Goal: Transaction & Acquisition: Purchase product/service

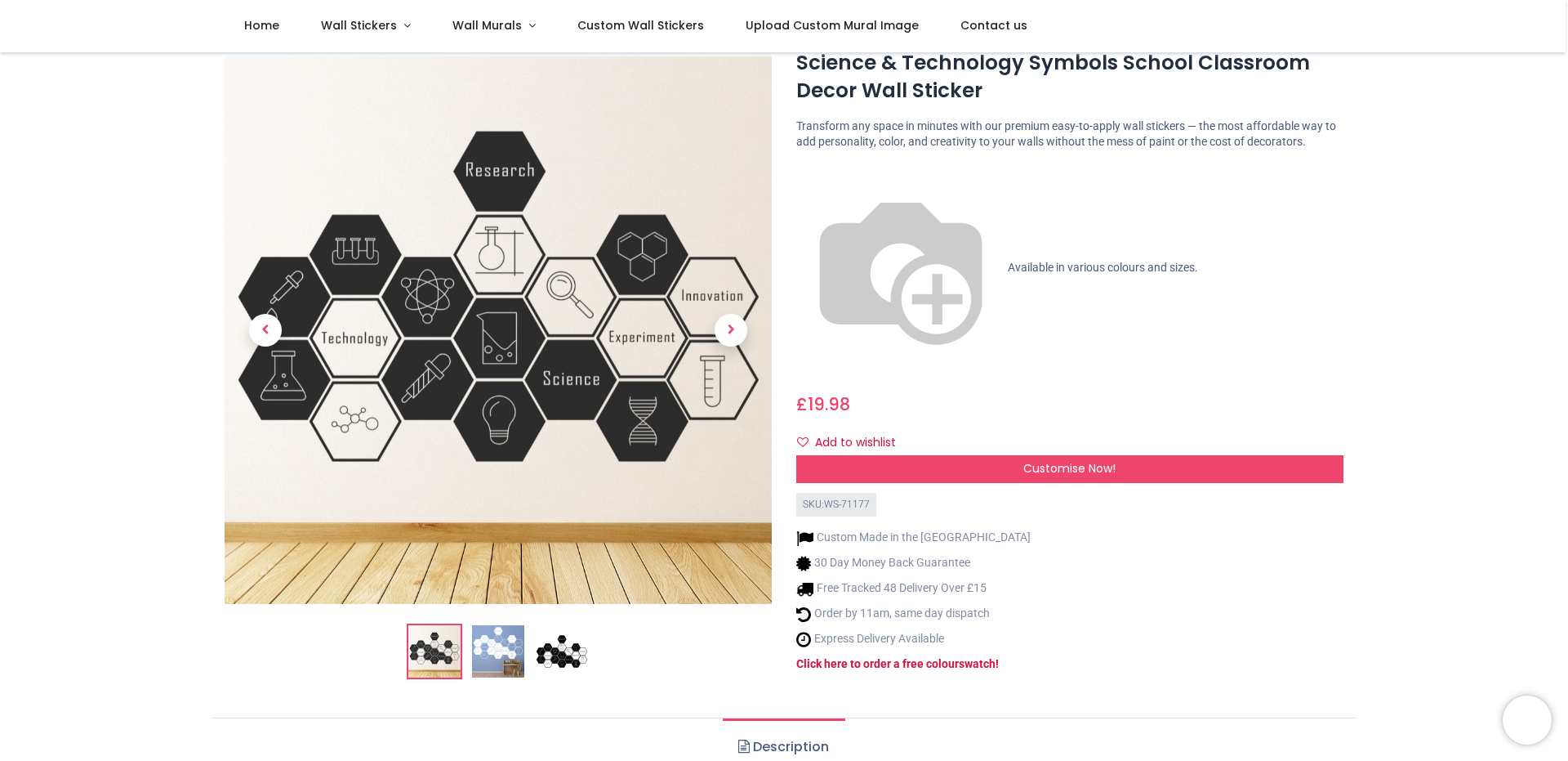
scroll to position [82, 0]
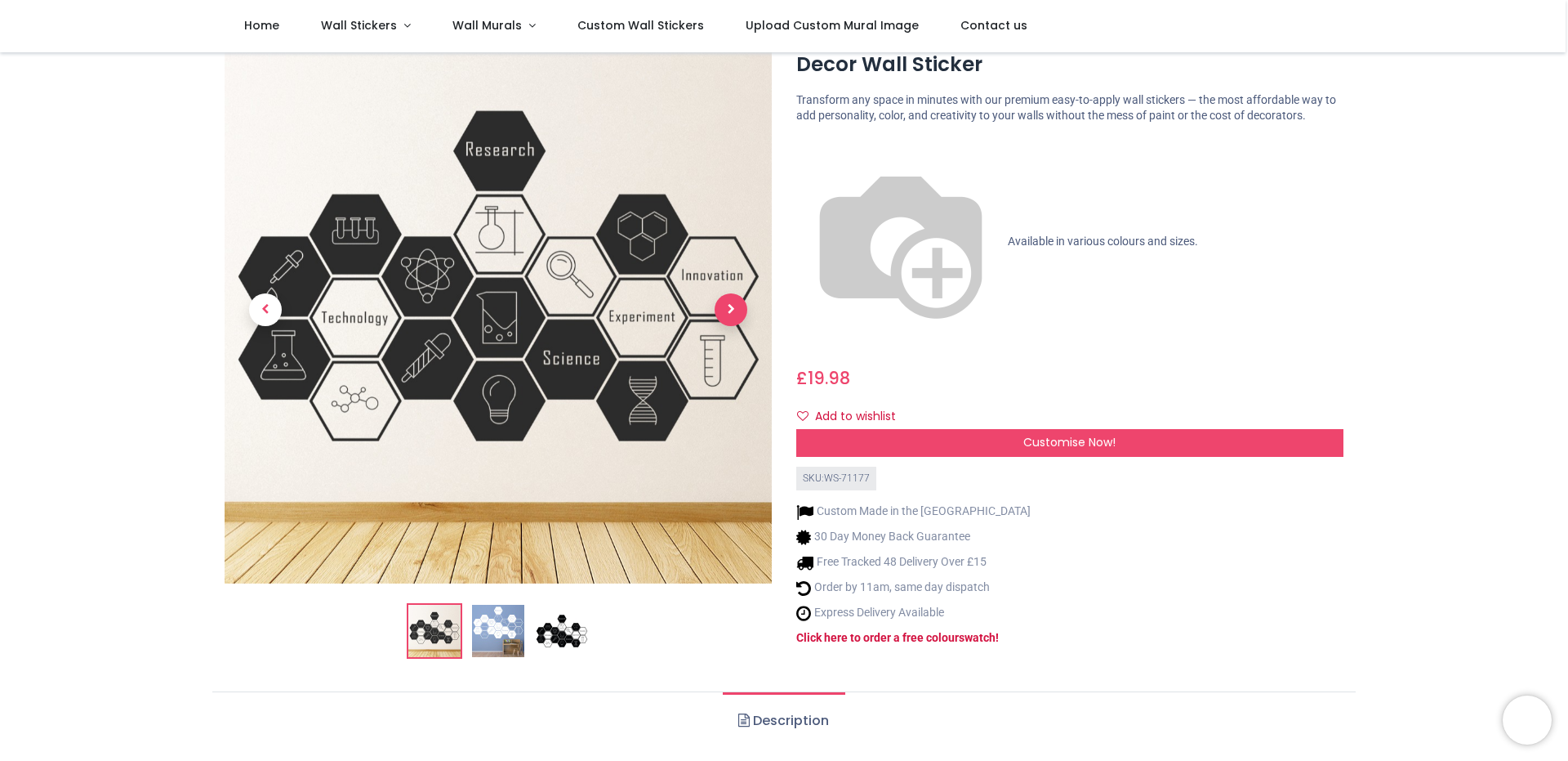
click at [729, 307] on span "Next" at bounding box center [730, 309] width 33 height 33
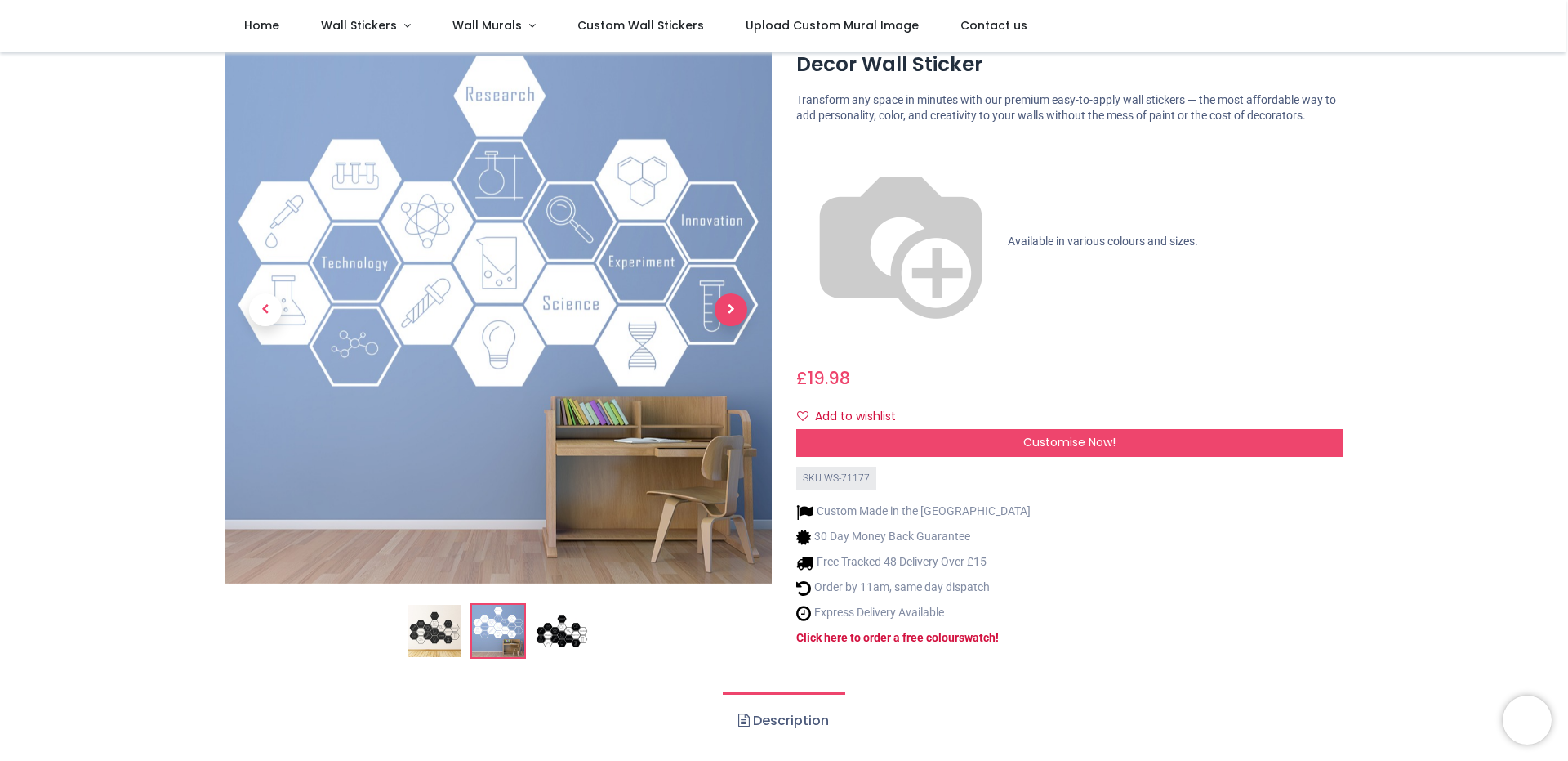
click at [729, 307] on span "Next" at bounding box center [730, 309] width 33 height 33
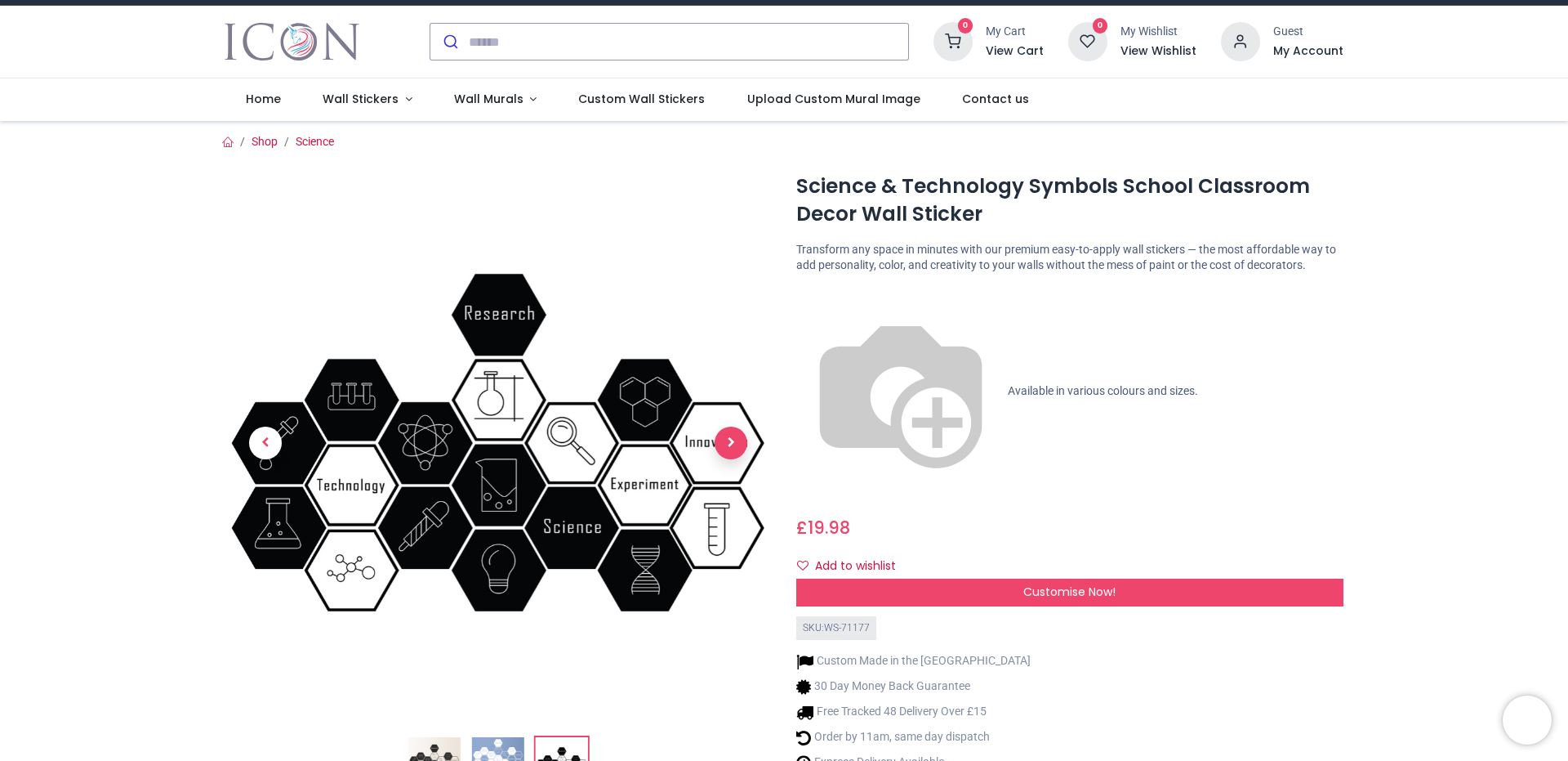
scroll to position [0, 0]
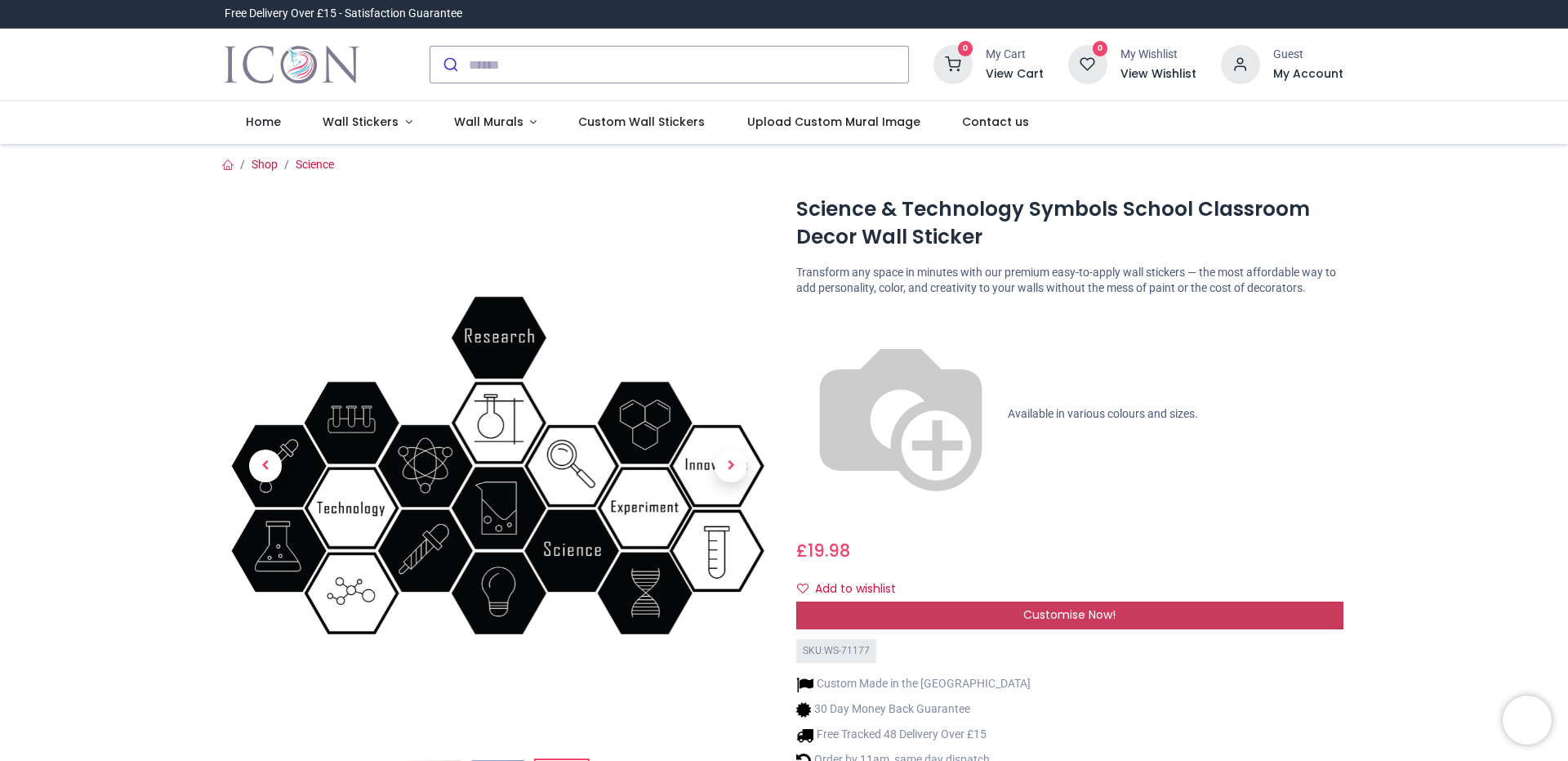
click at [882, 601] on div "Customise Now!" at bounding box center [1070, 615] width 547 height 28
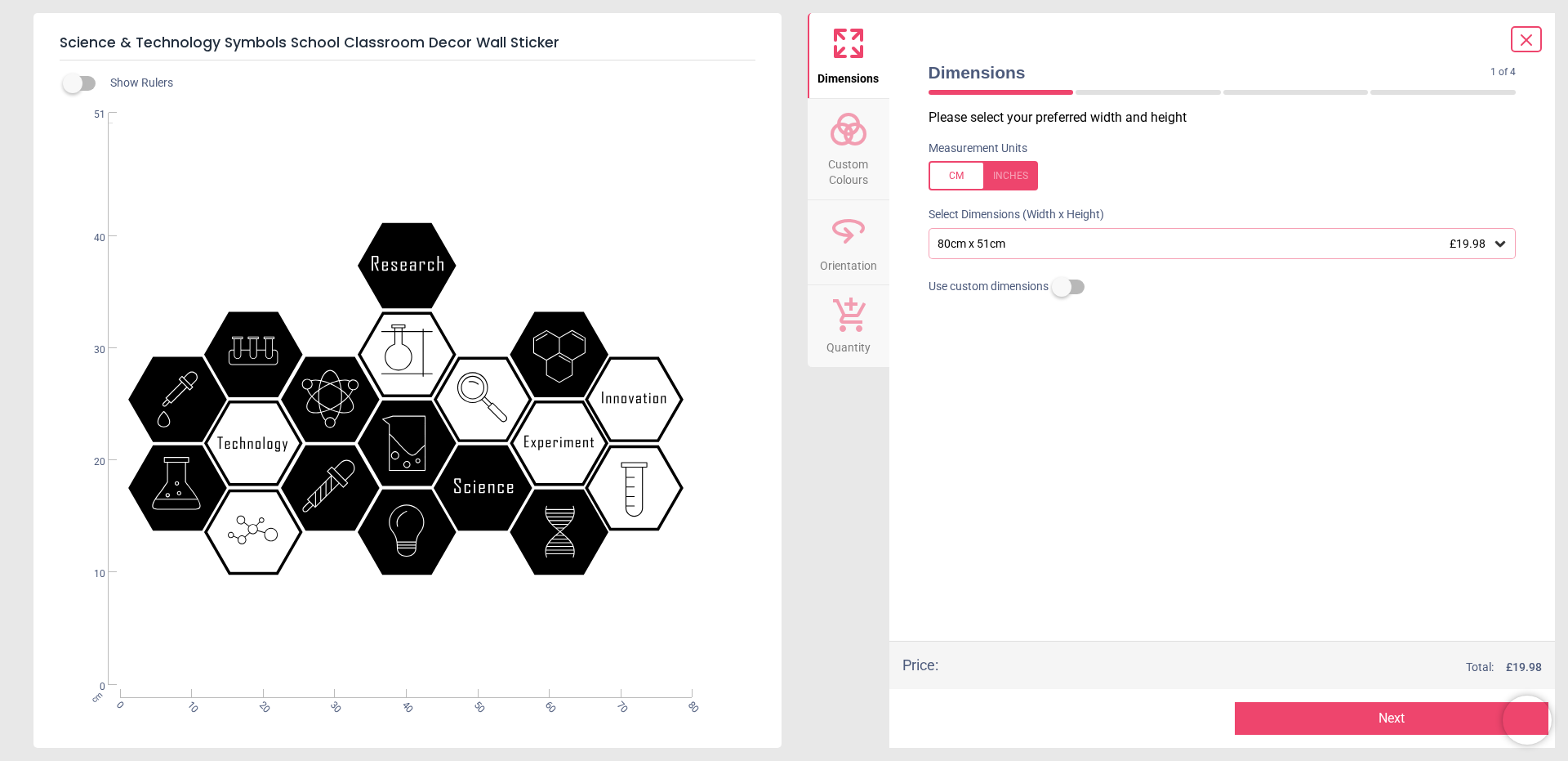
click at [1023, 248] on div "80cm x 51cm £19.98" at bounding box center [1215, 244] width 557 height 14
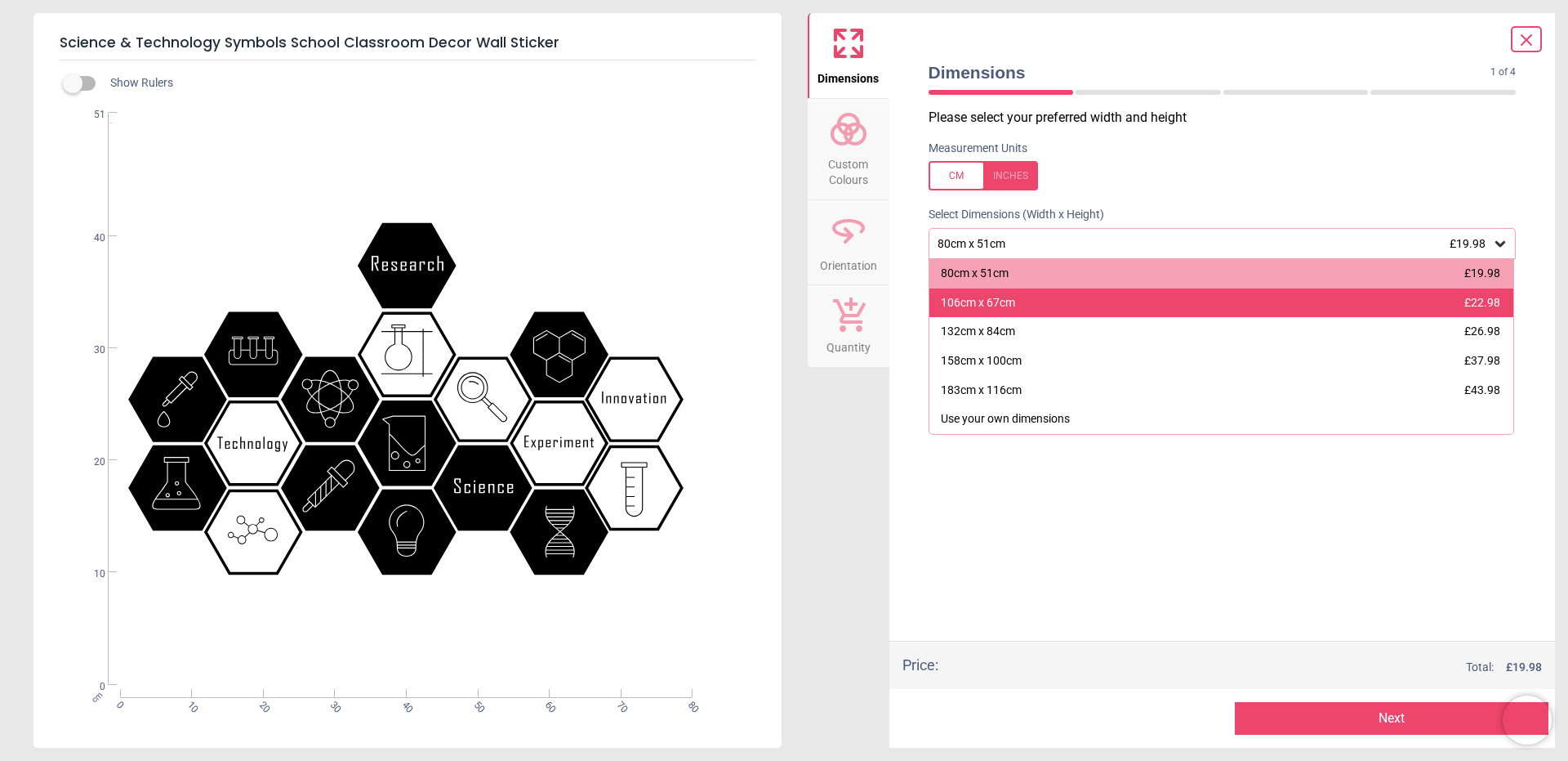
click at [1023, 292] on div "106cm x 67cm £22.98" at bounding box center [1222, 302] width 585 height 30
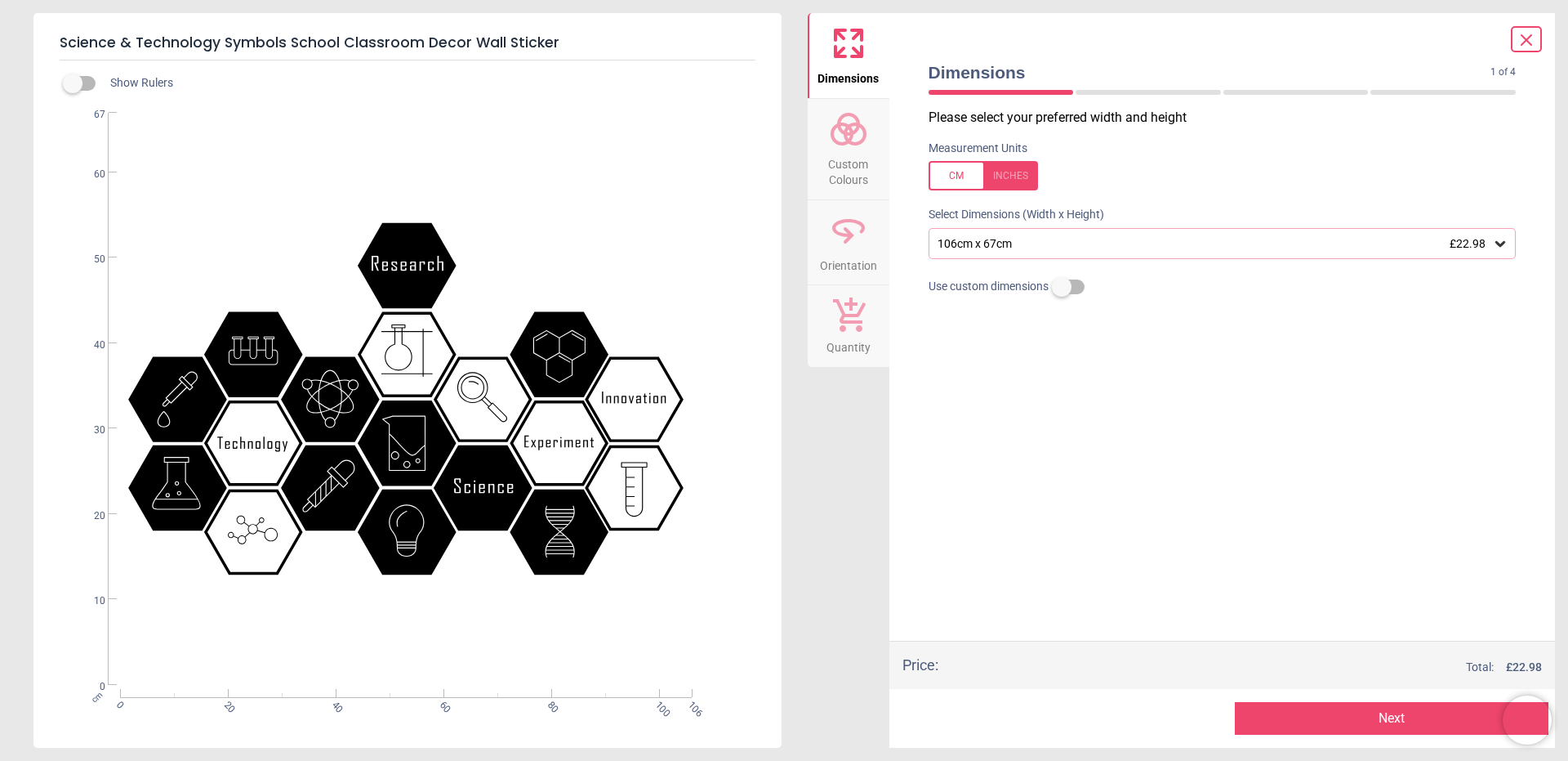
click at [1034, 247] on div "106cm x 67cm £22.98" at bounding box center [1215, 244] width 557 height 14
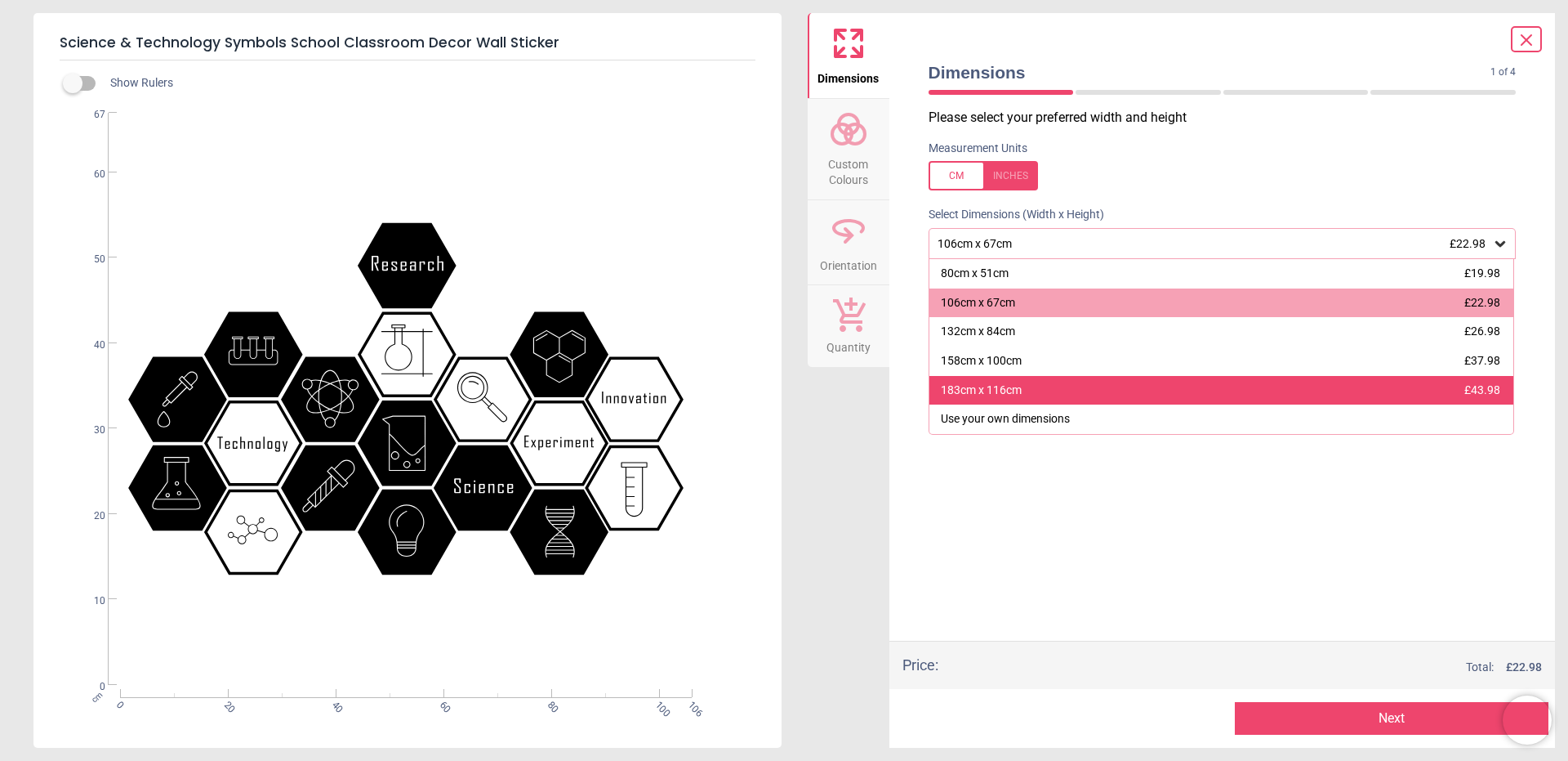
click at [1043, 387] on div "183cm x 116cm £43.98" at bounding box center [1222, 390] width 585 height 30
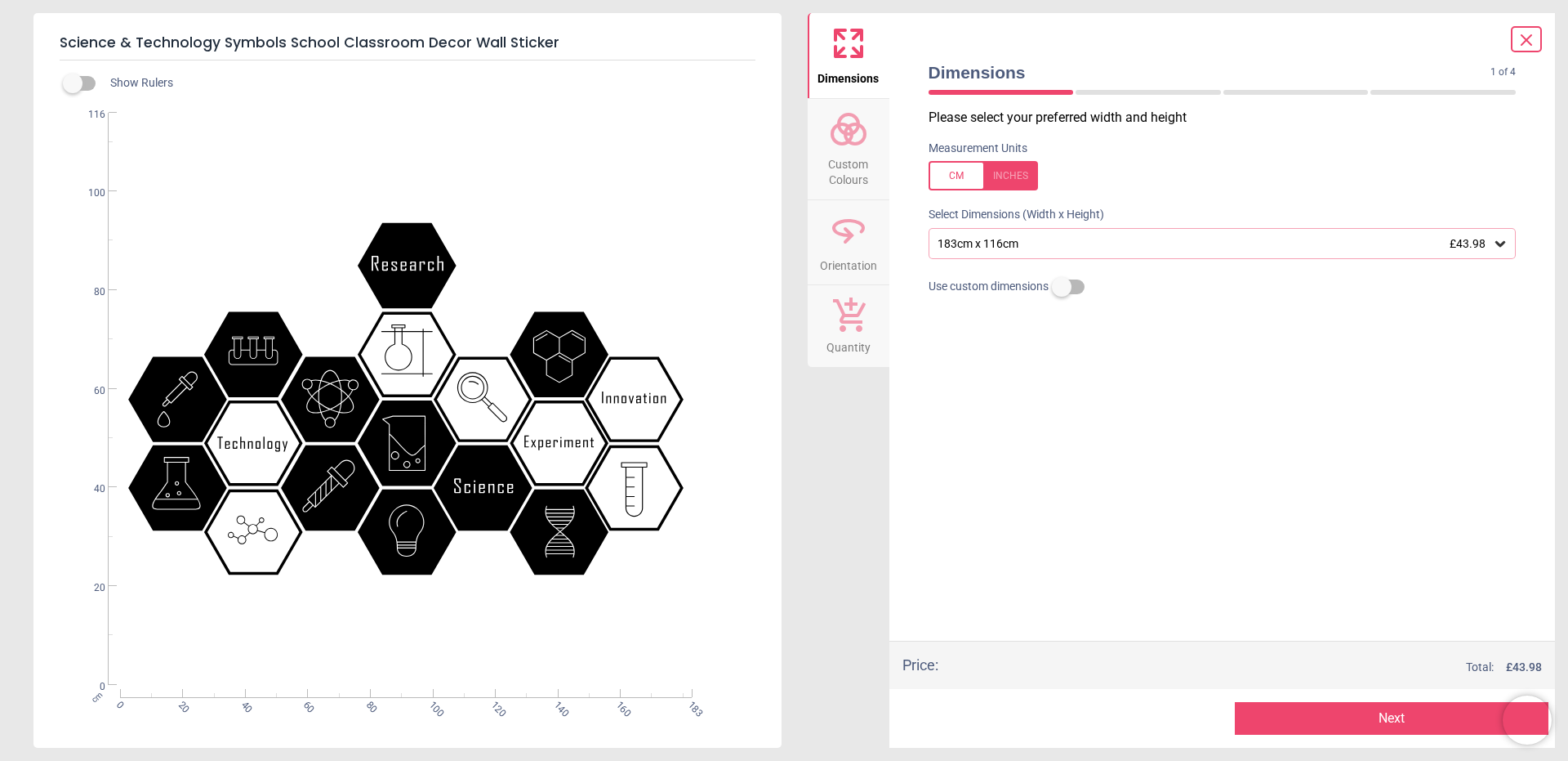
click at [1055, 244] on div "183cm x 116cm £43.98" at bounding box center [1215, 244] width 557 height 14
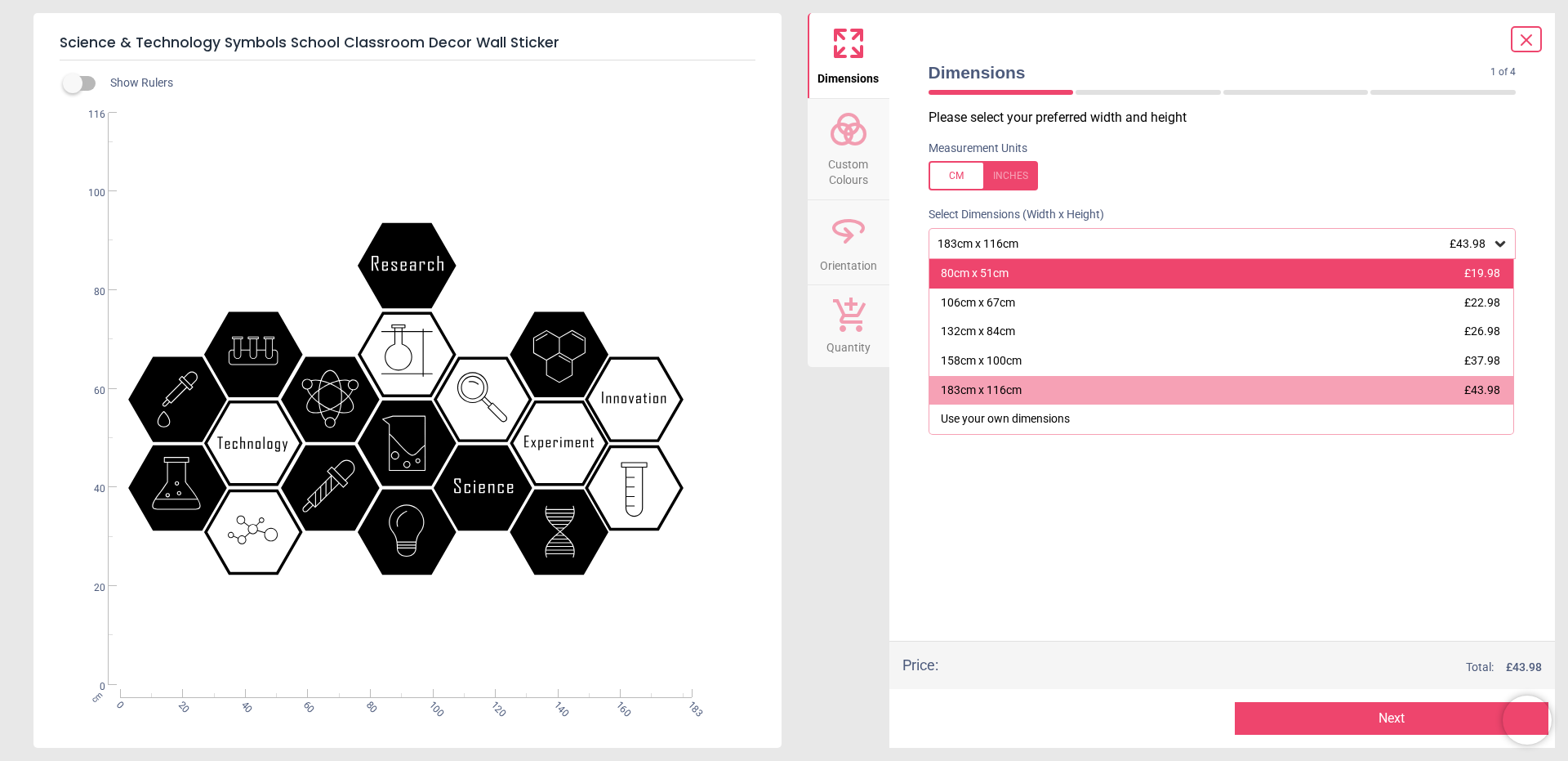
click at [1038, 279] on div "80cm x 51cm £19.98" at bounding box center [1222, 274] width 585 height 30
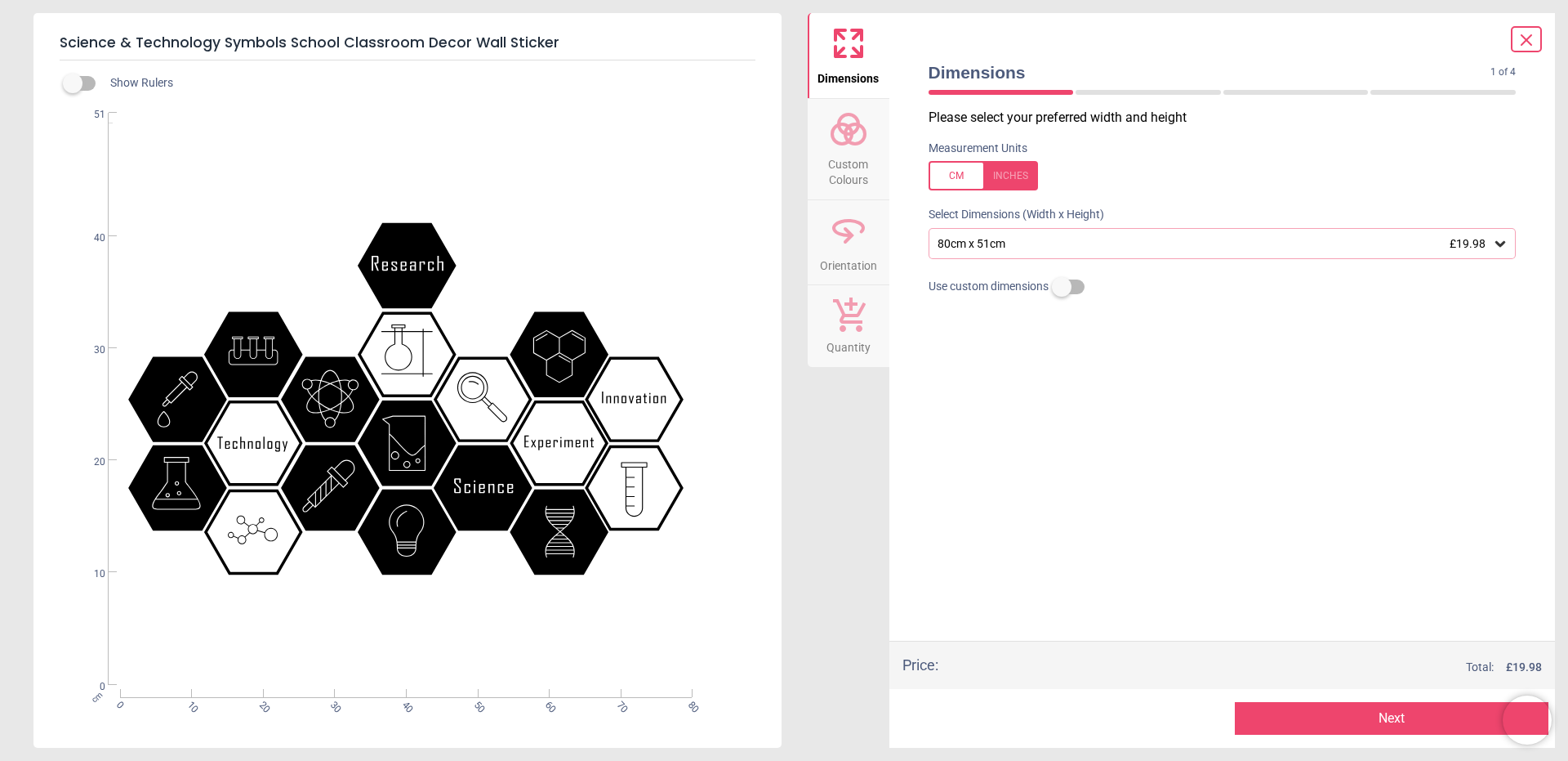
click at [838, 182] on span "Custom Colours" at bounding box center [849, 168] width 79 height 40
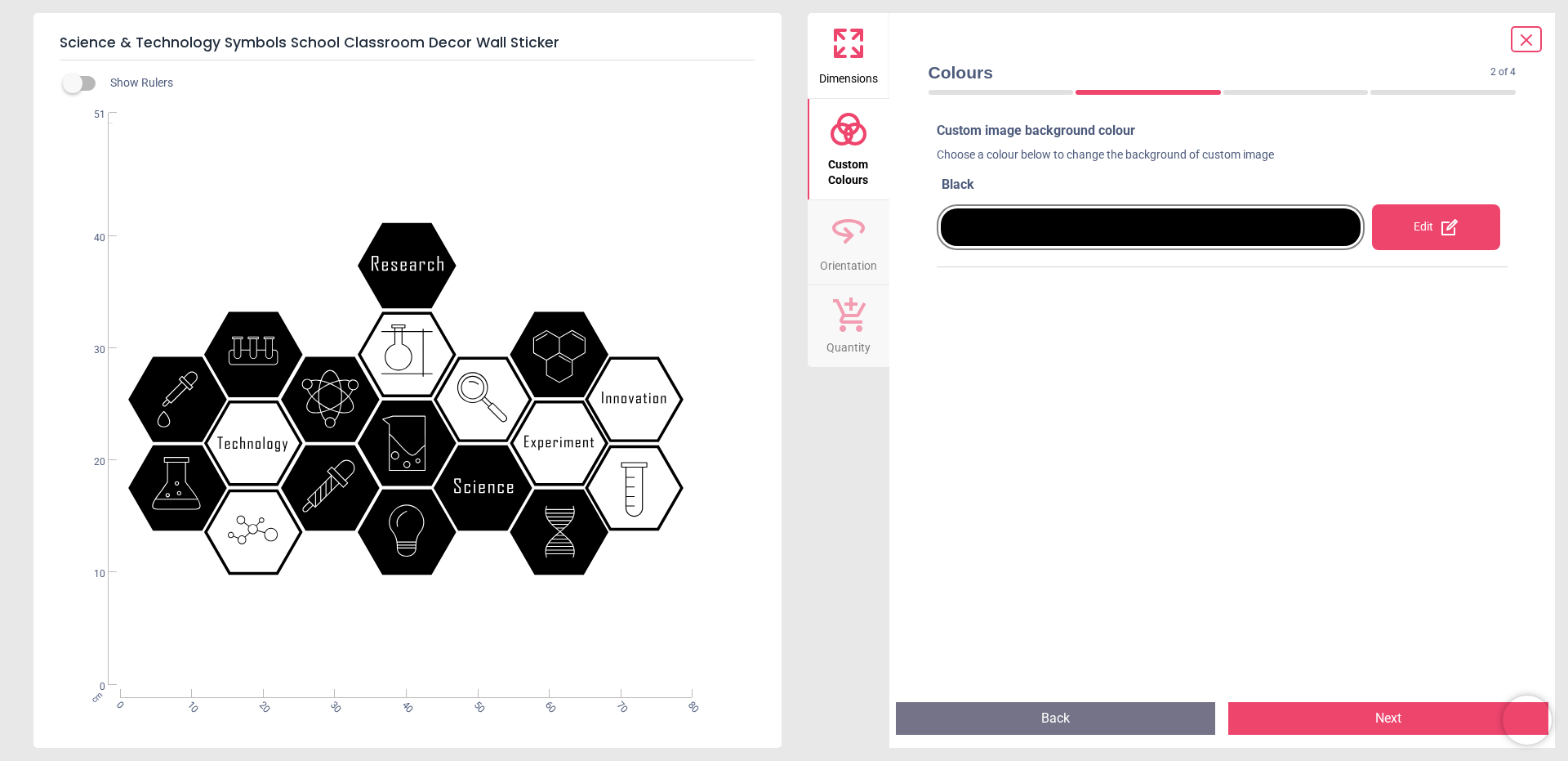
click at [1229, 226] on div at bounding box center [1151, 227] width 420 height 37
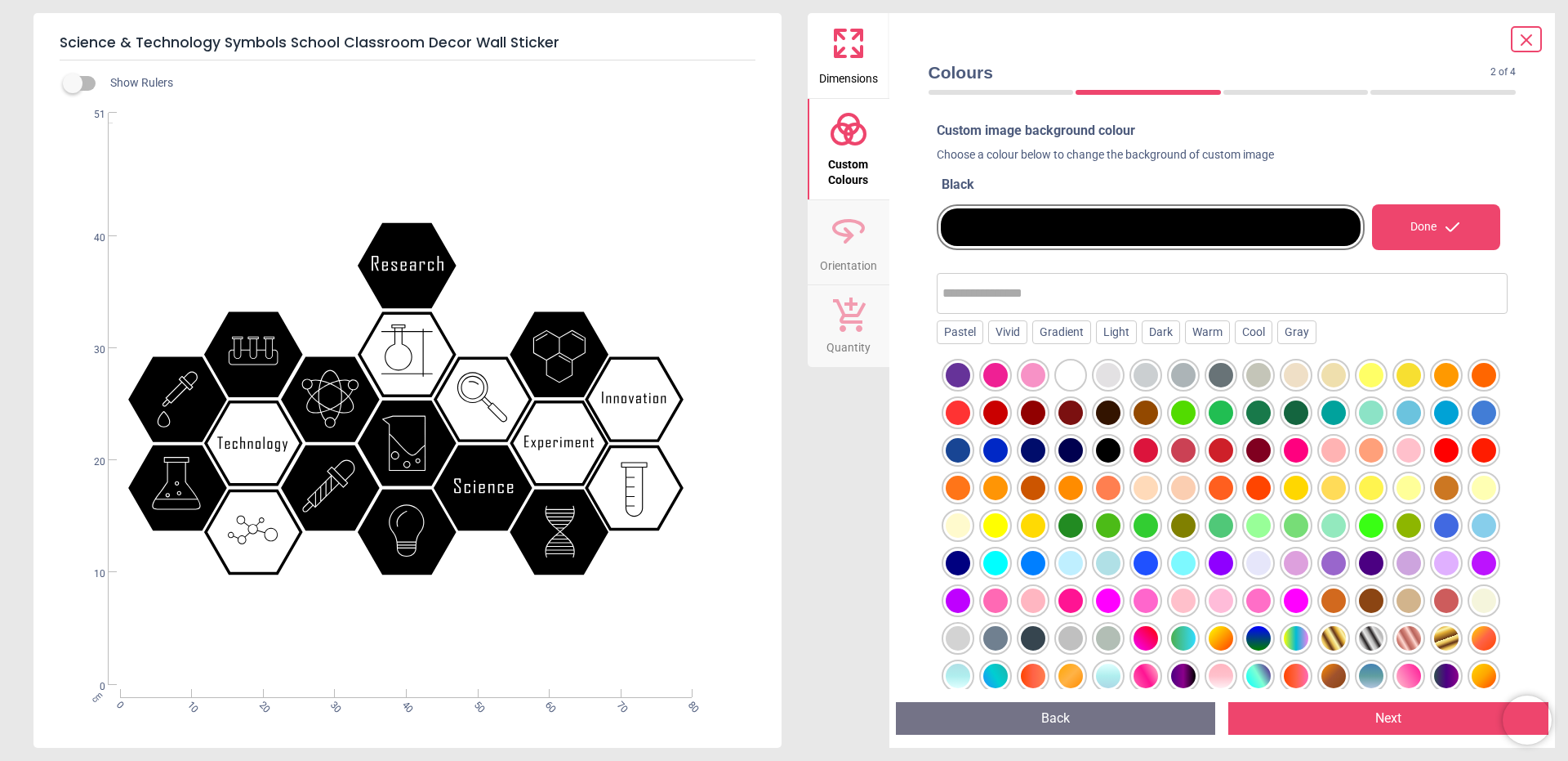
click at [1029, 376] on div at bounding box center [1033, 374] width 24 height 24
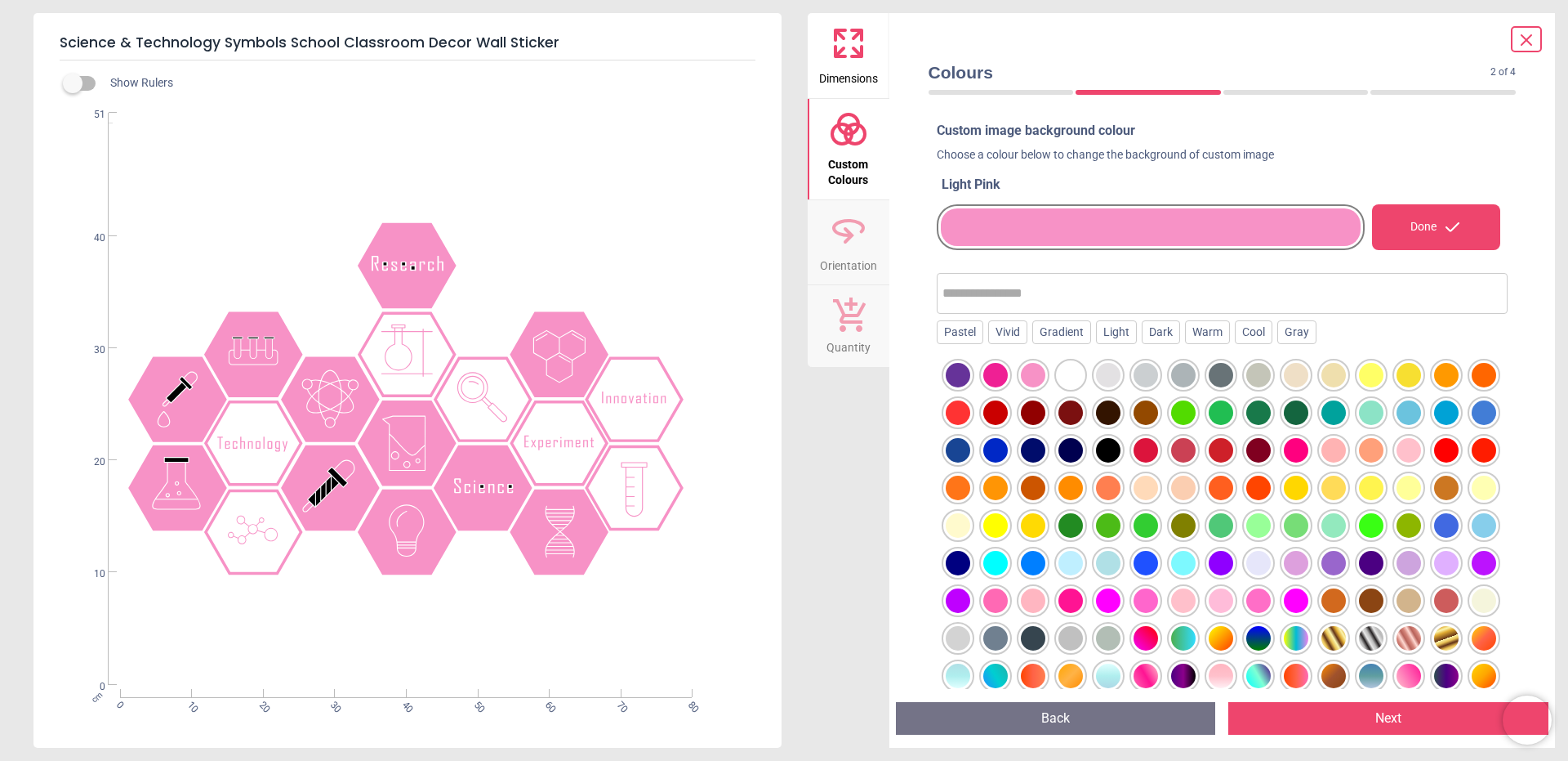
click at [962, 380] on div at bounding box center [958, 374] width 24 height 24
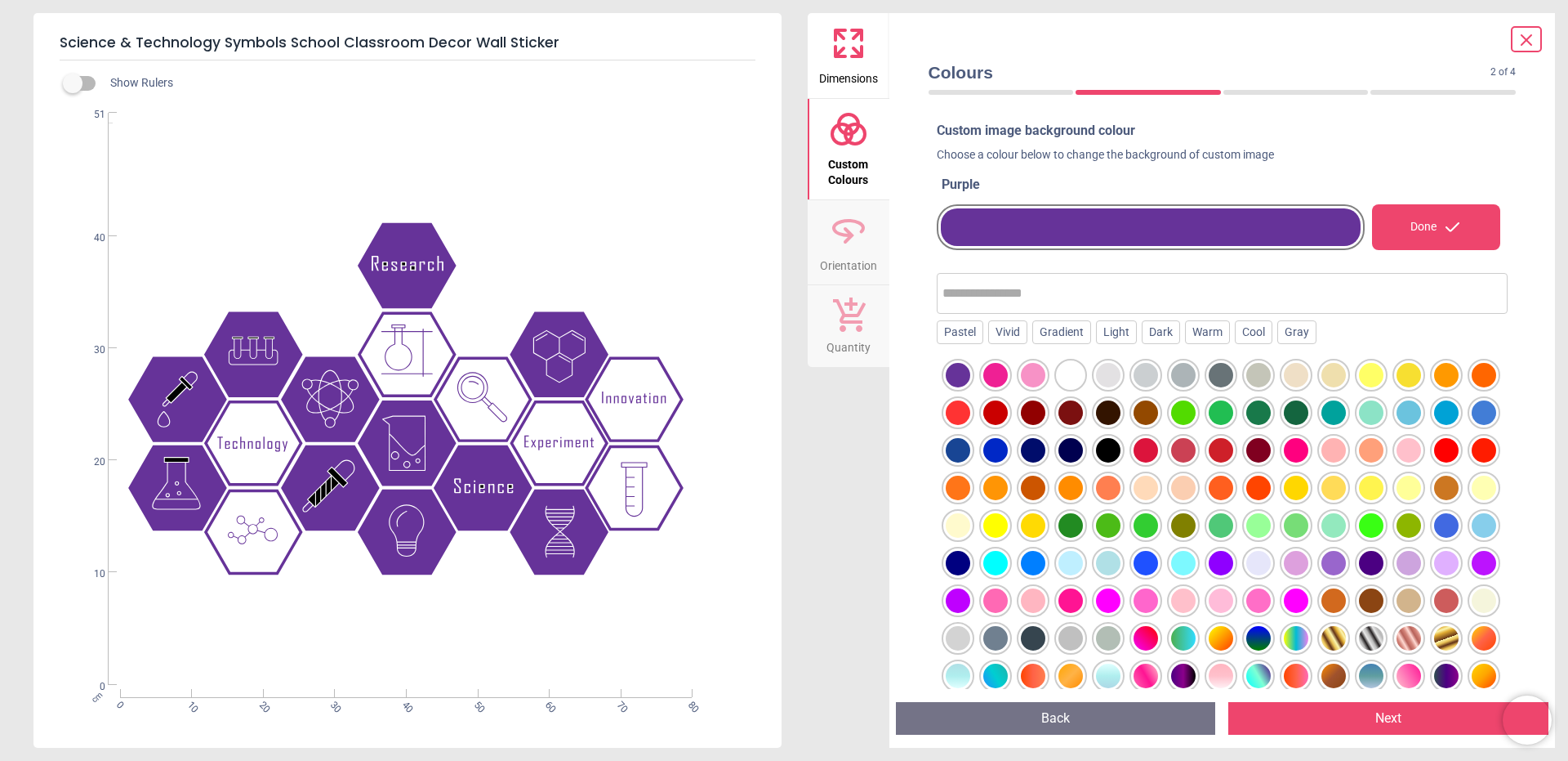
click at [986, 377] on div at bounding box center [996, 374] width 24 height 24
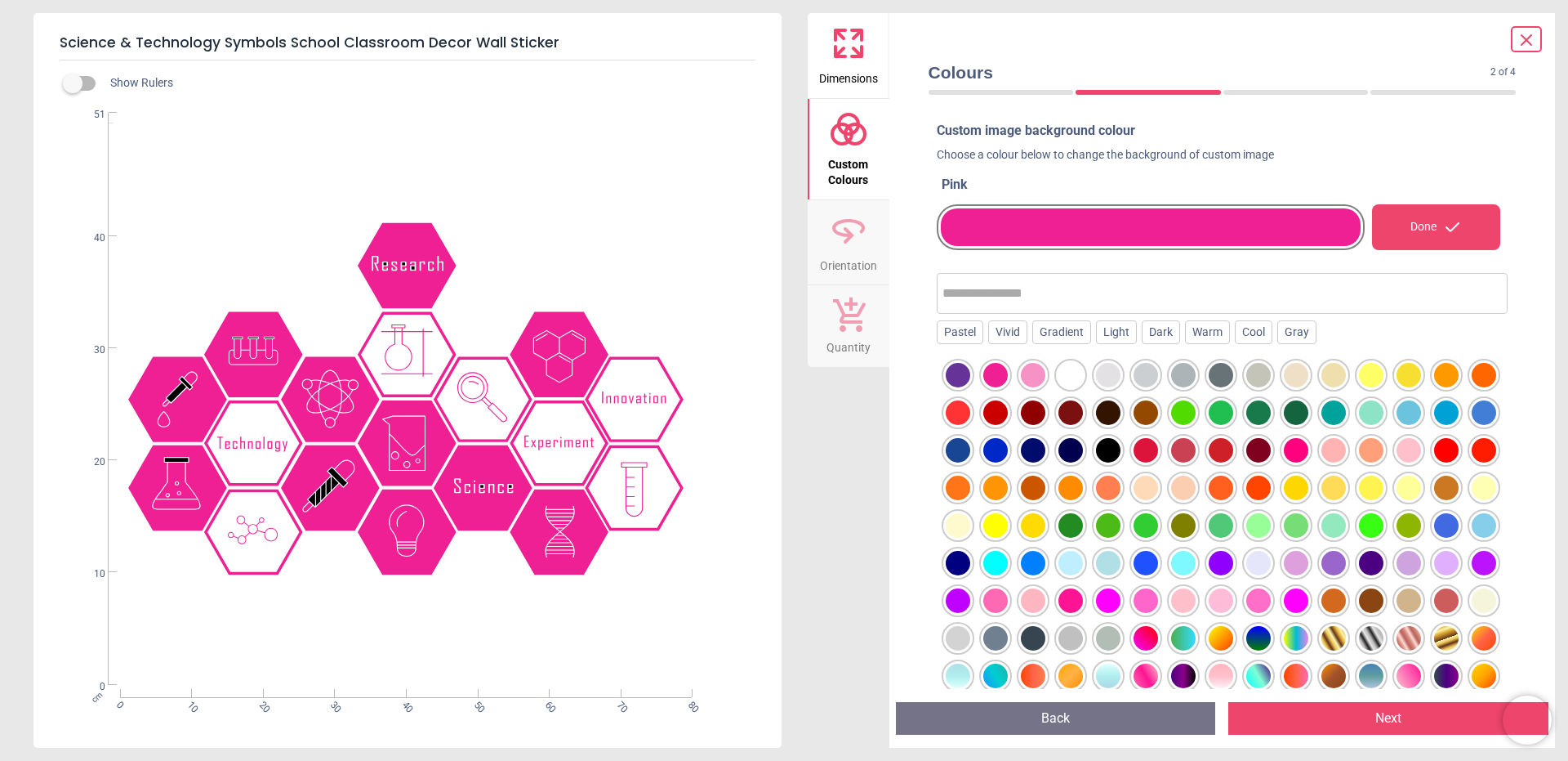
click at [1359, 537] on div at bounding box center [1371, 525] width 24 height 24
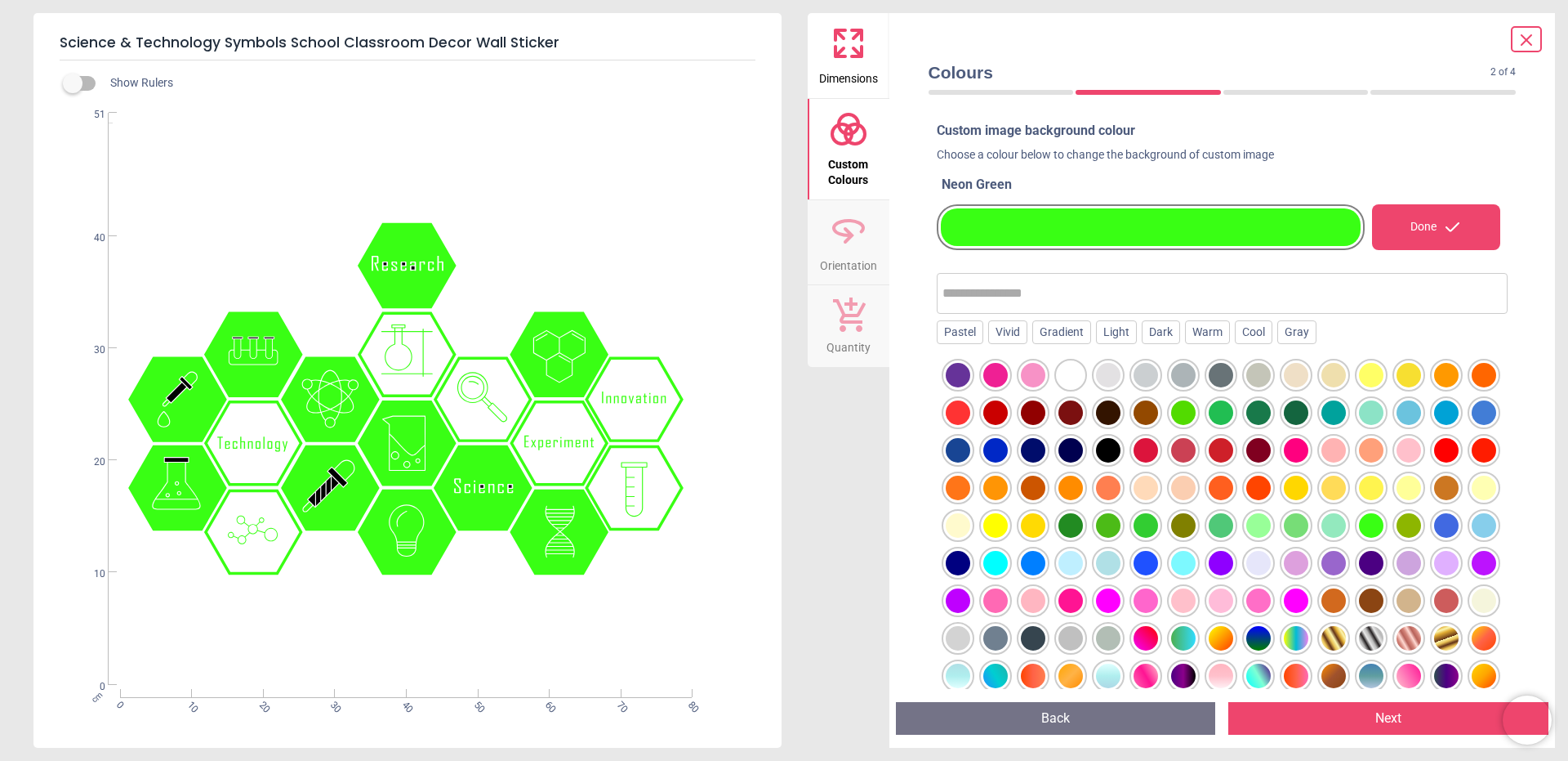
click at [1072, 690] on div "Preview Back Next Next" at bounding box center [1222, 718] width 666 height 59
click at [1321, 650] on div at bounding box center [1333, 638] width 24 height 24
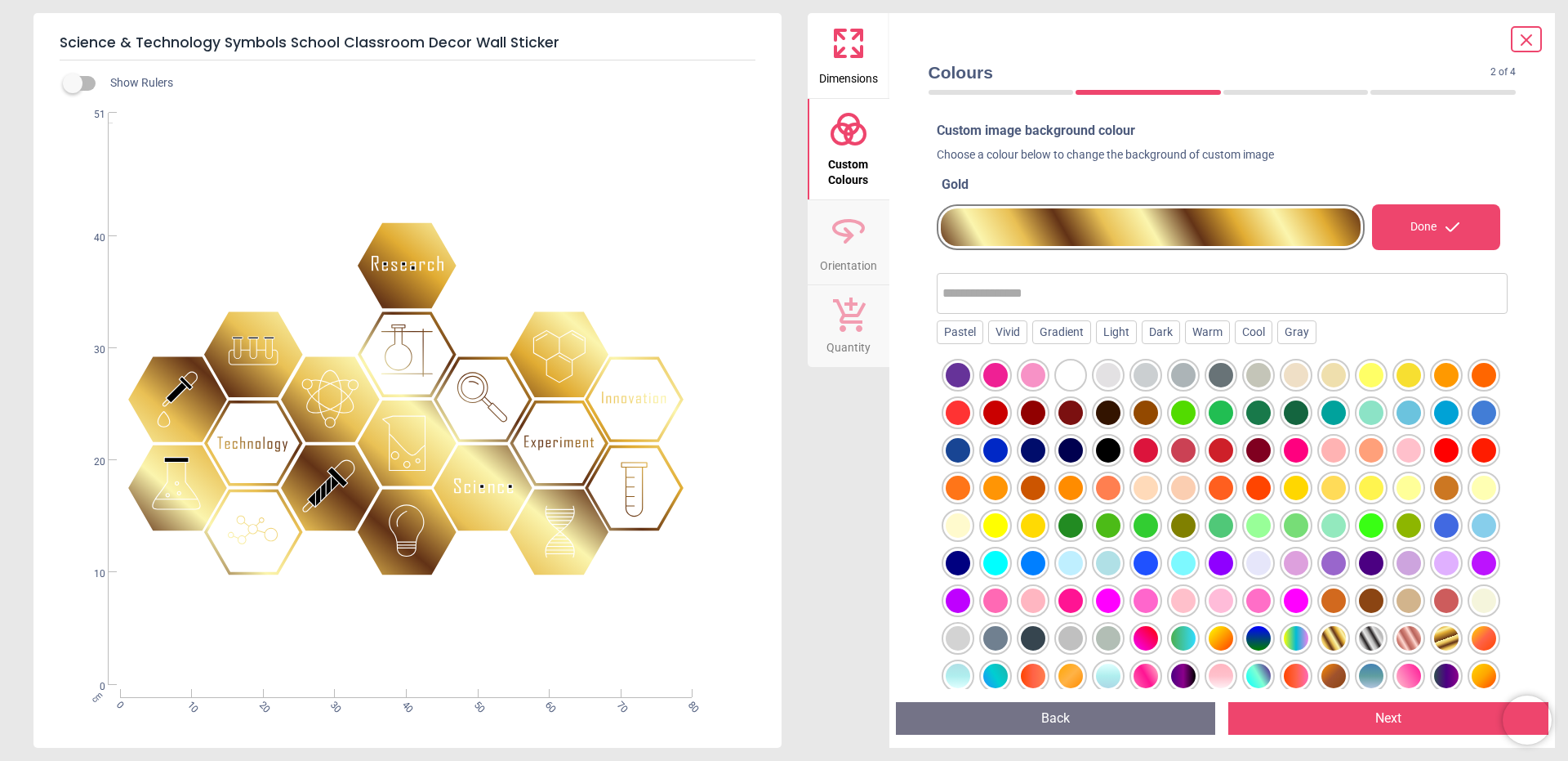
click at [1359, 650] on div at bounding box center [1371, 638] width 24 height 24
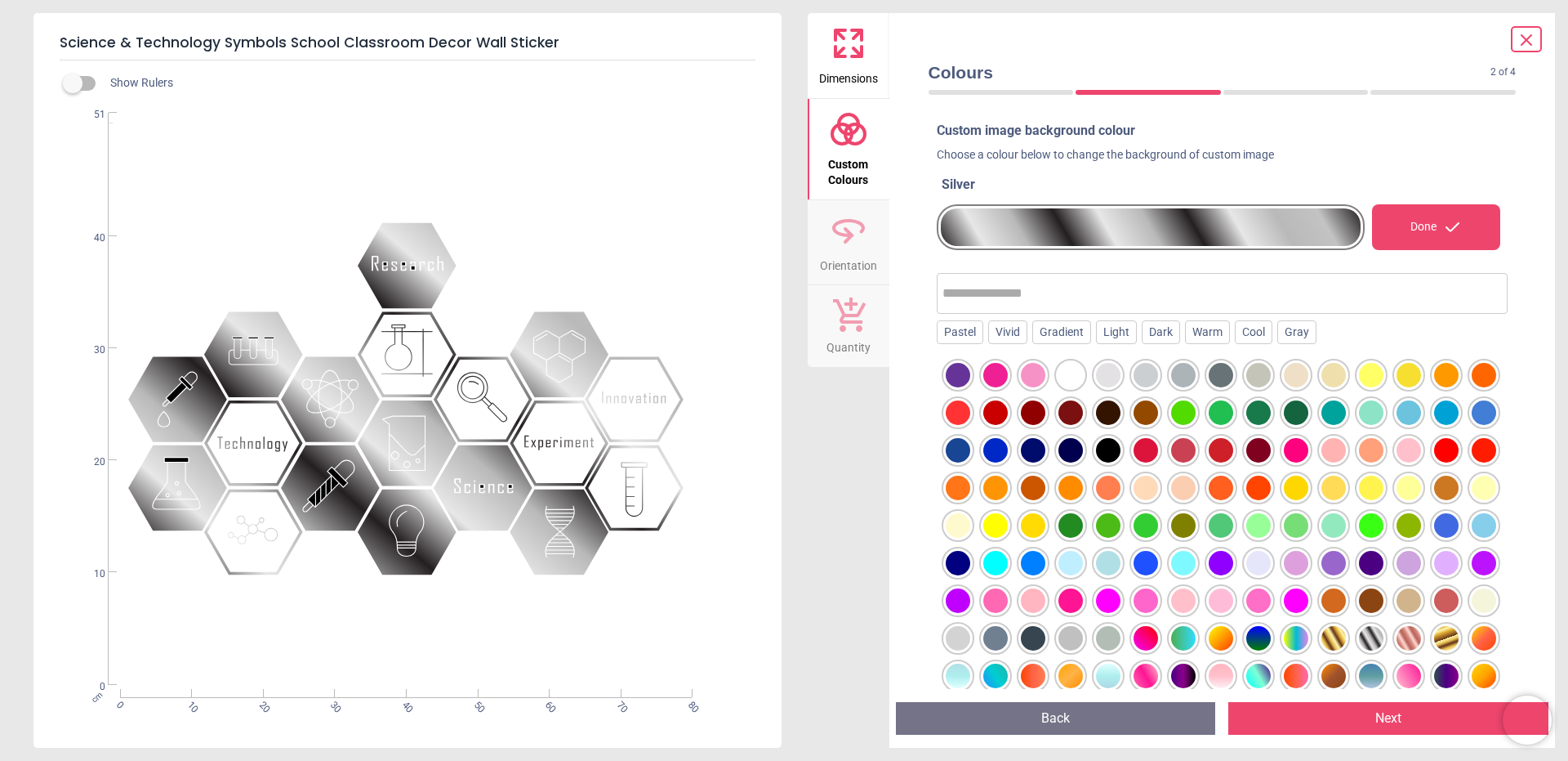
click at [1397, 650] on div at bounding box center [1408, 638] width 24 height 24
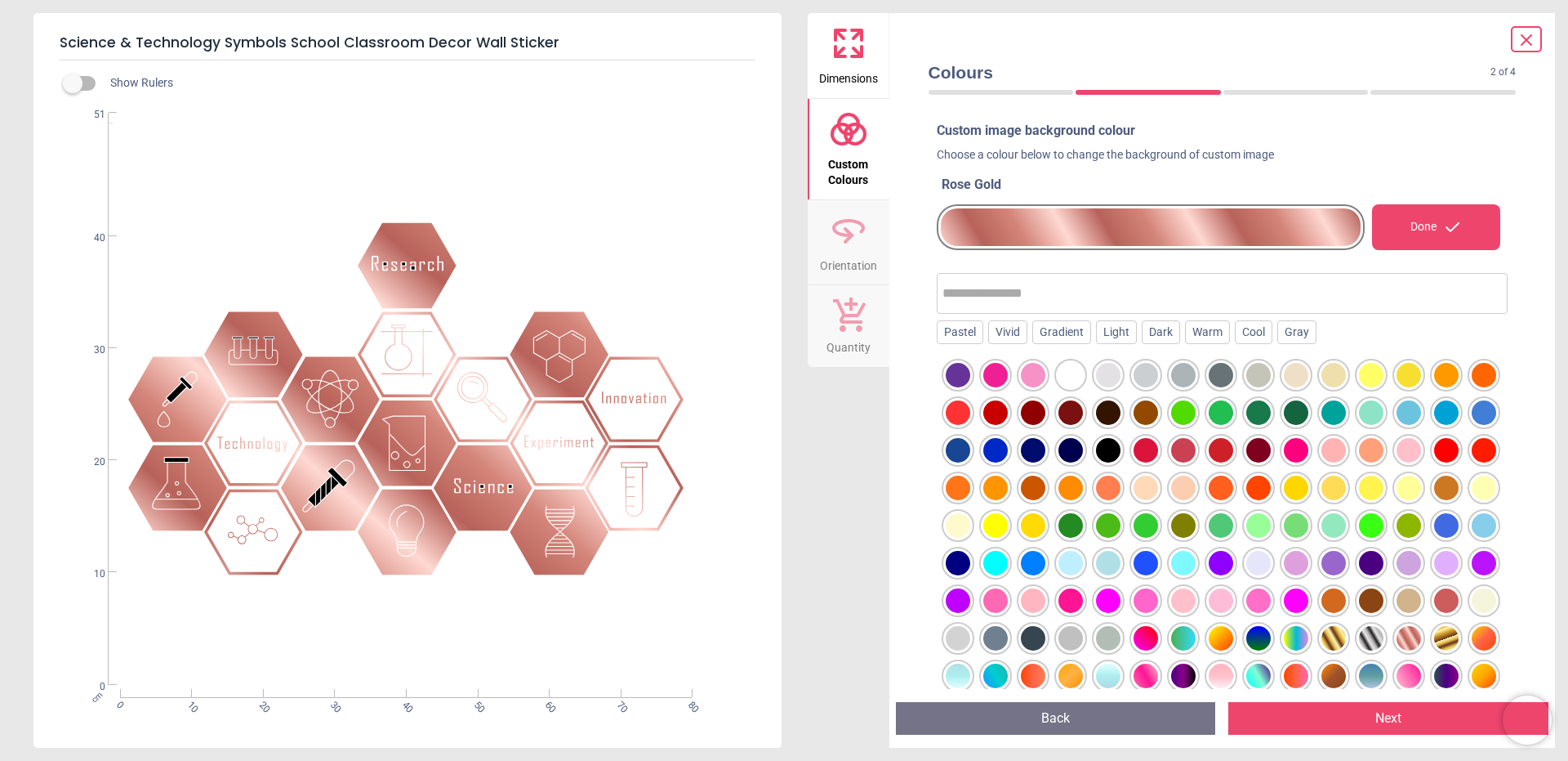
click at [1435, 650] on div at bounding box center [1446, 638] width 24 height 24
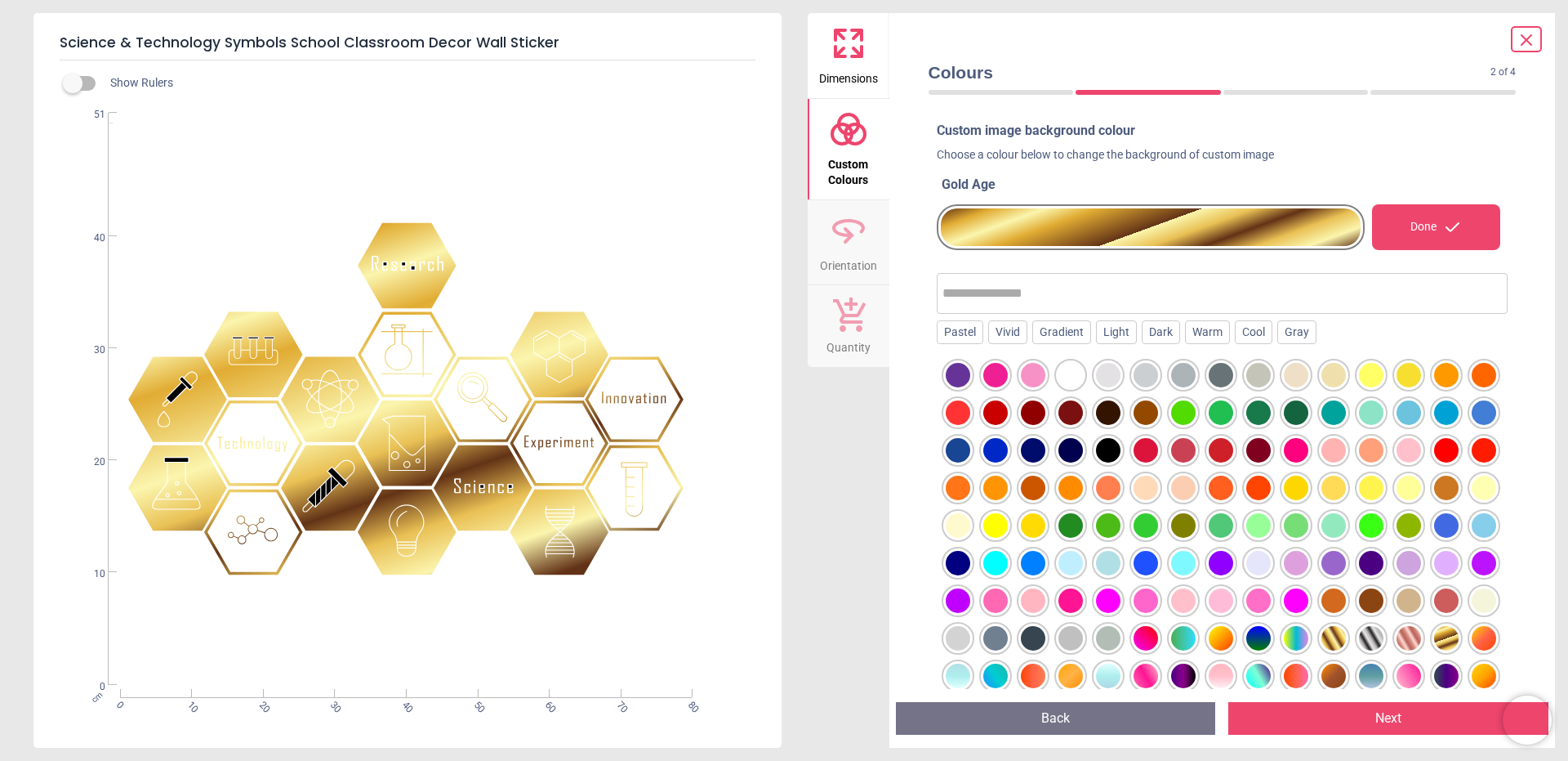
scroll to position [82, 0]
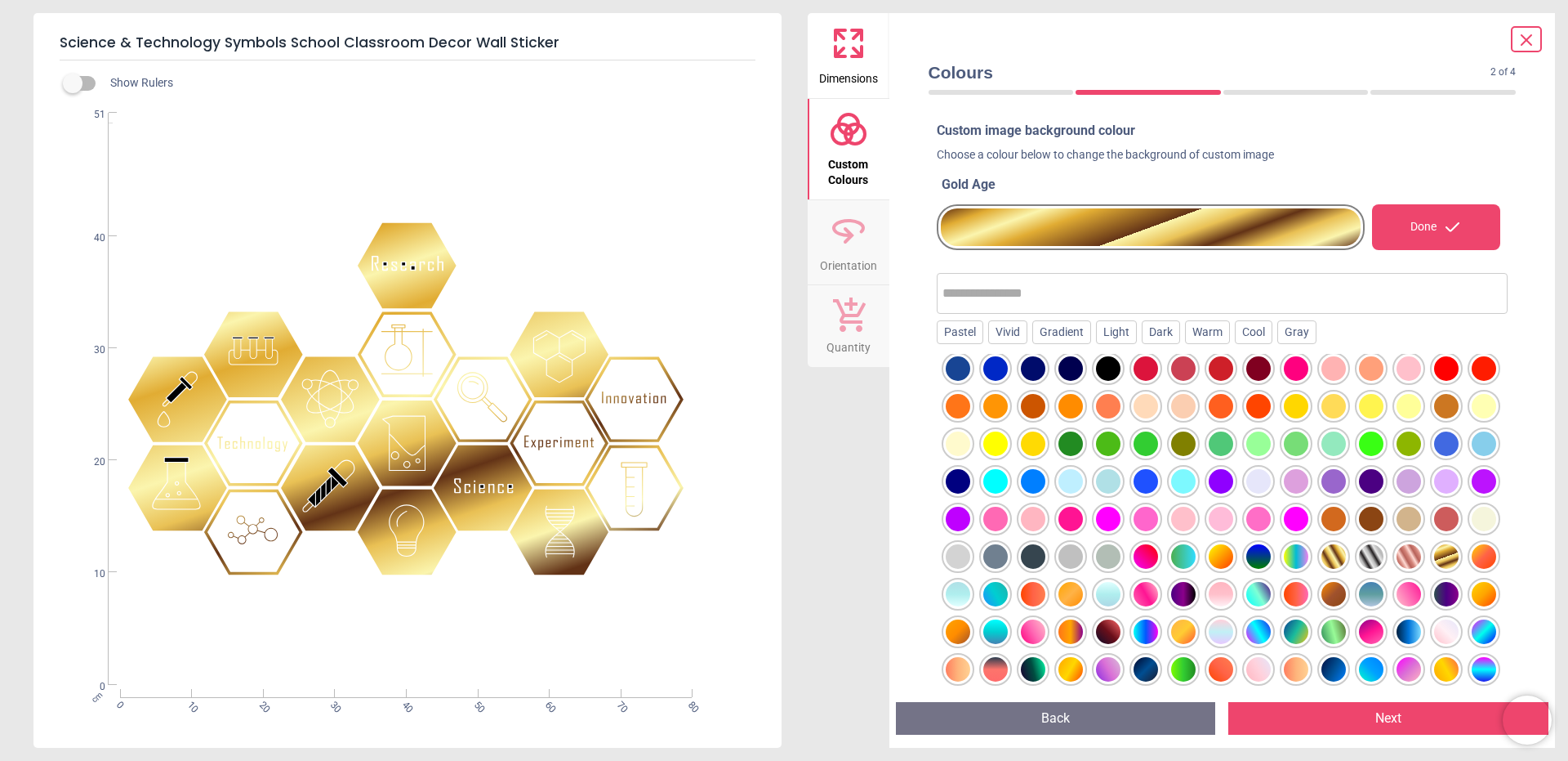
click at [1321, 568] on div at bounding box center [1333, 556] width 24 height 24
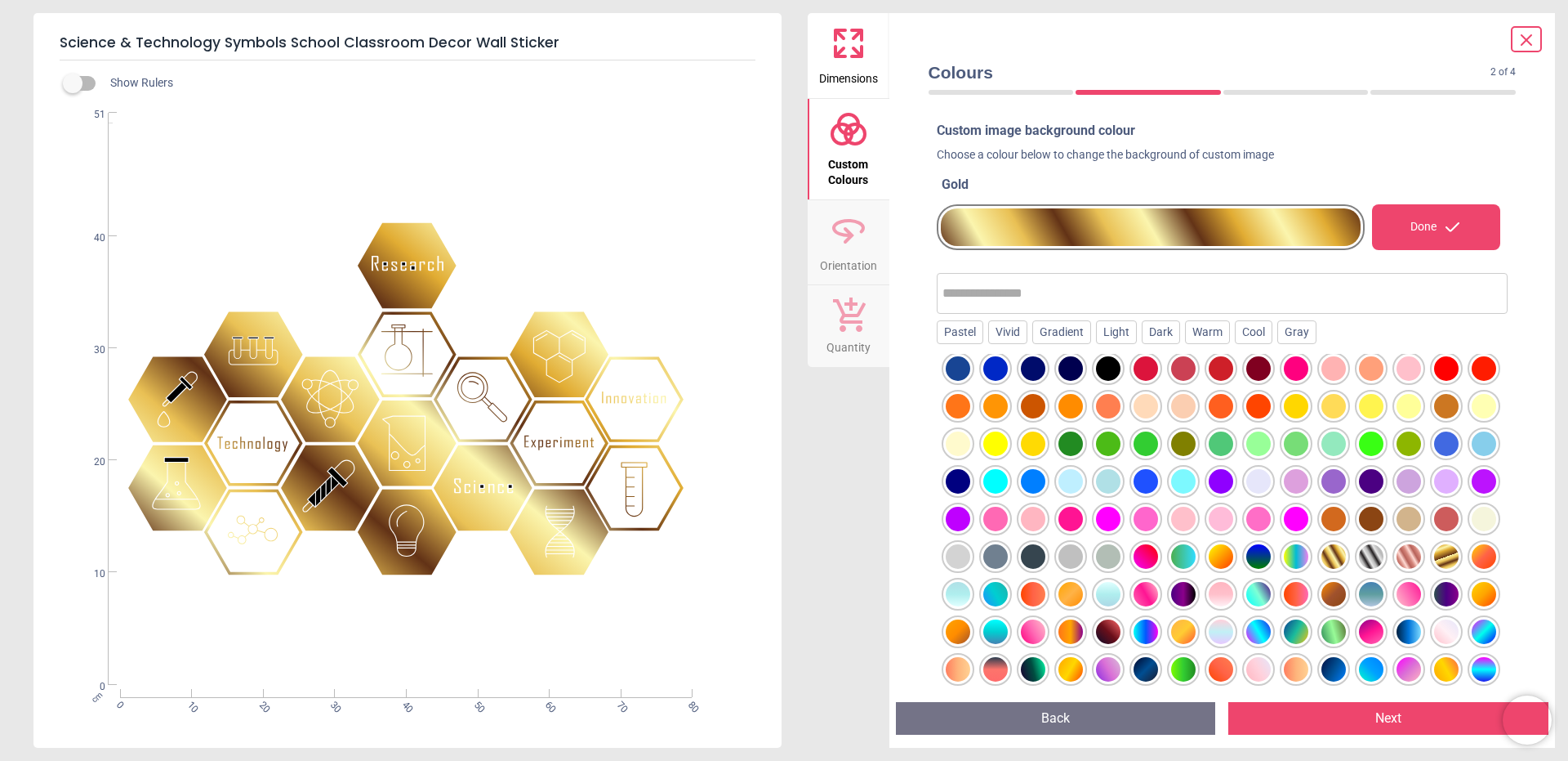
click at [1435, 568] on div at bounding box center [1446, 556] width 24 height 24
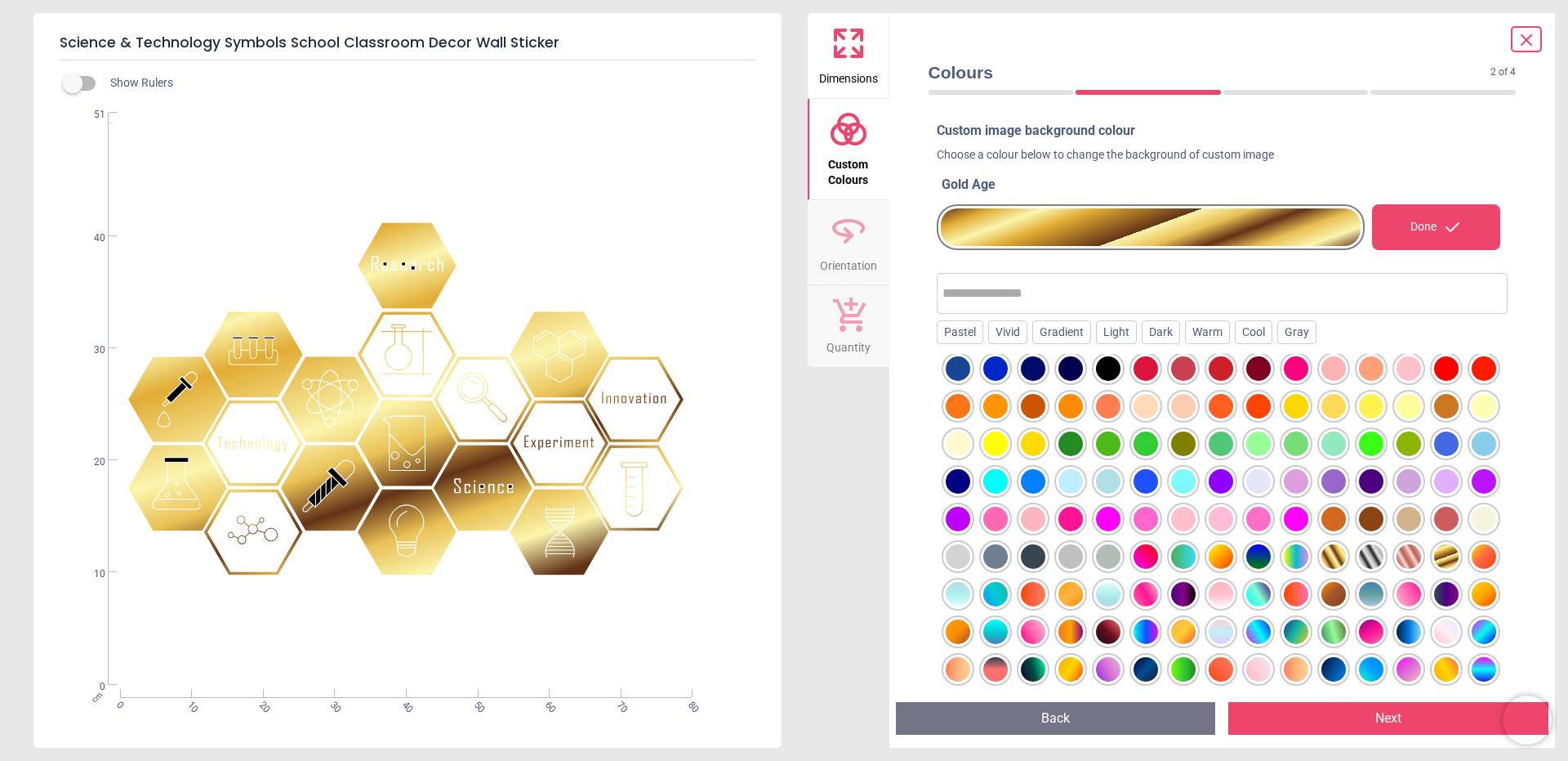
click at [1435, 606] on div at bounding box center [1446, 594] width 24 height 24
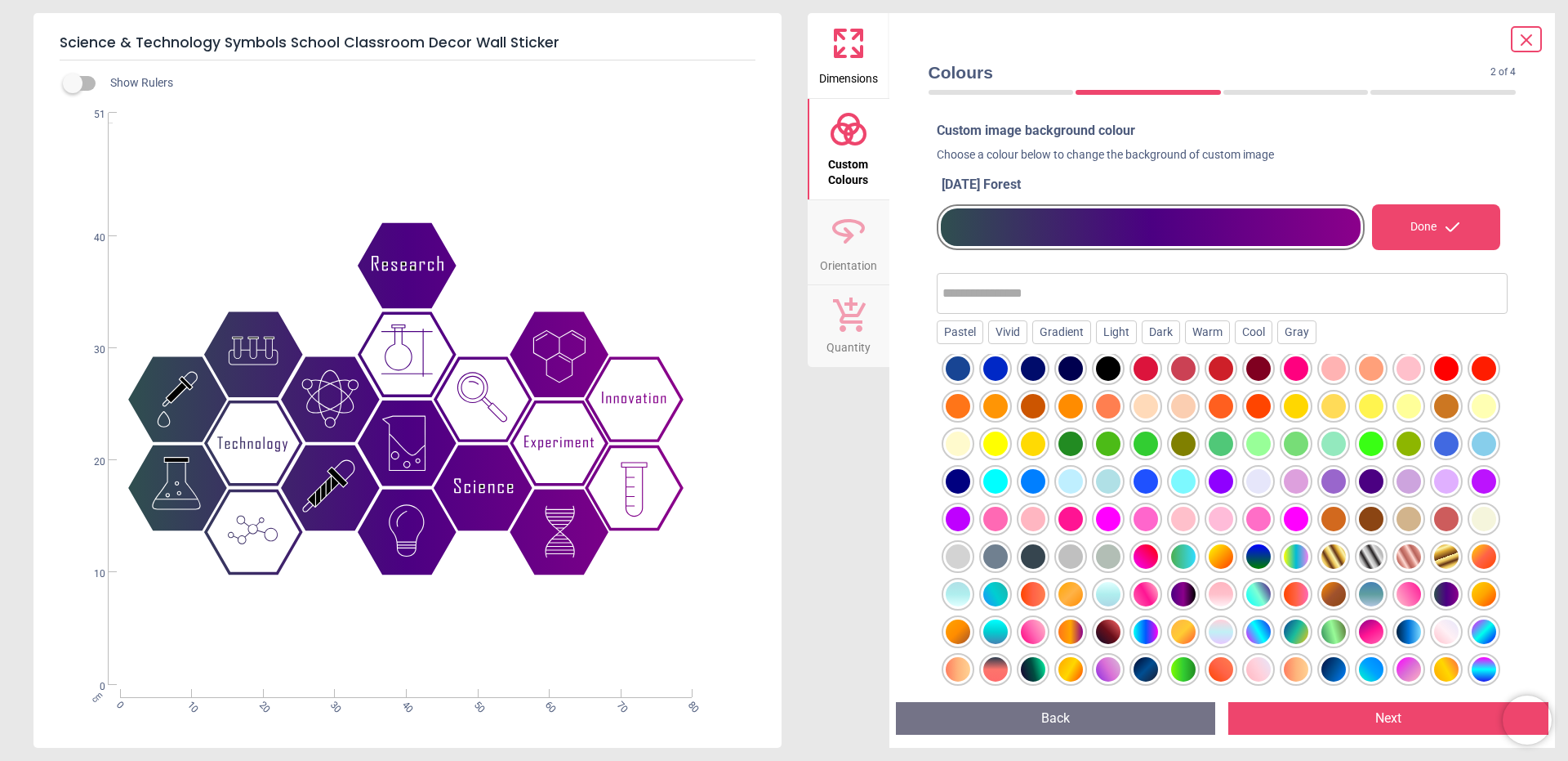
click at [1321, 644] on div at bounding box center [1333, 631] width 24 height 24
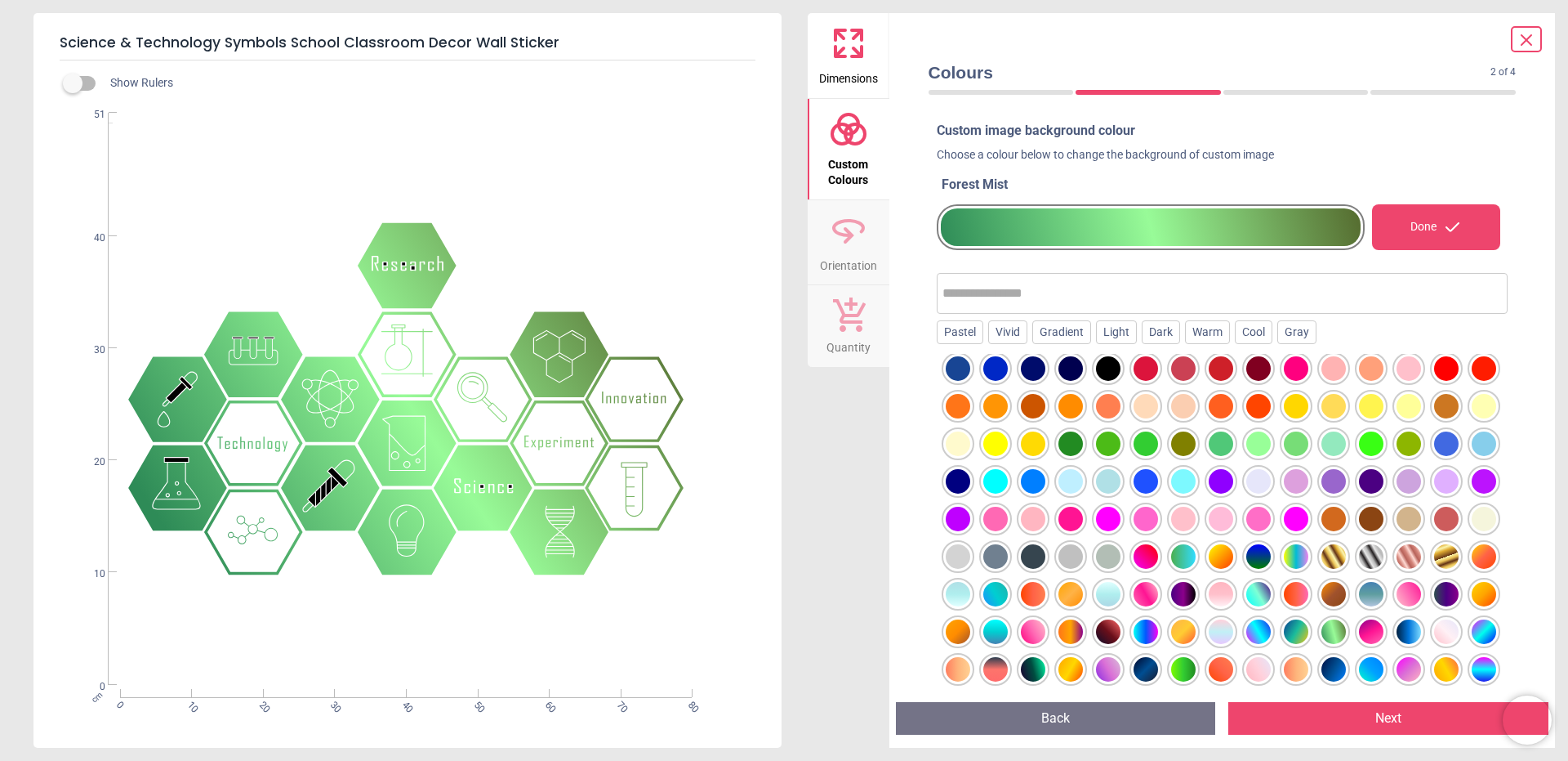
click at [1284, 644] on div at bounding box center [1296, 631] width 24 height 24
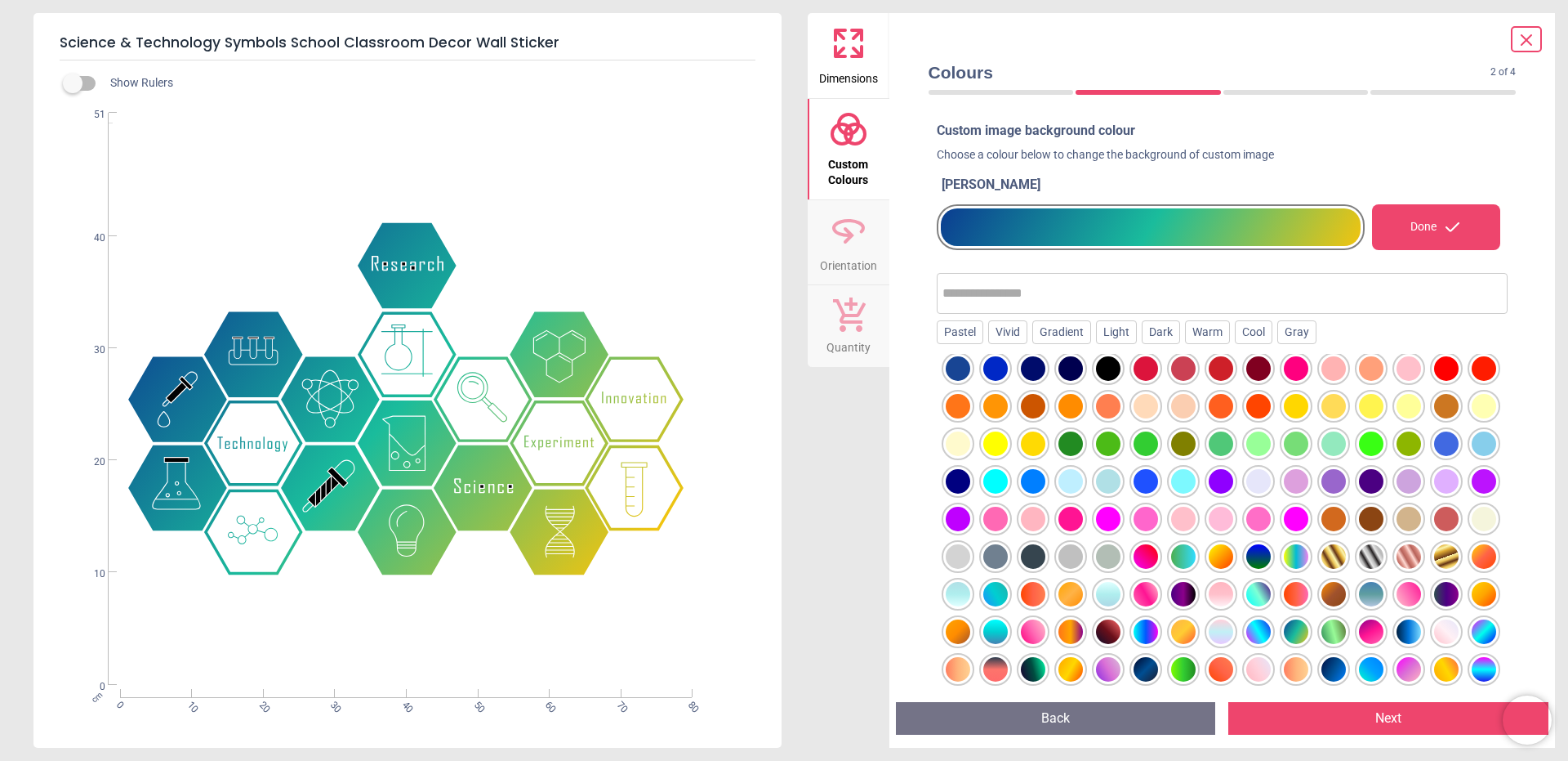
click at [1246, 644] on div at bounding box center [1258, 631] width 24 height 24
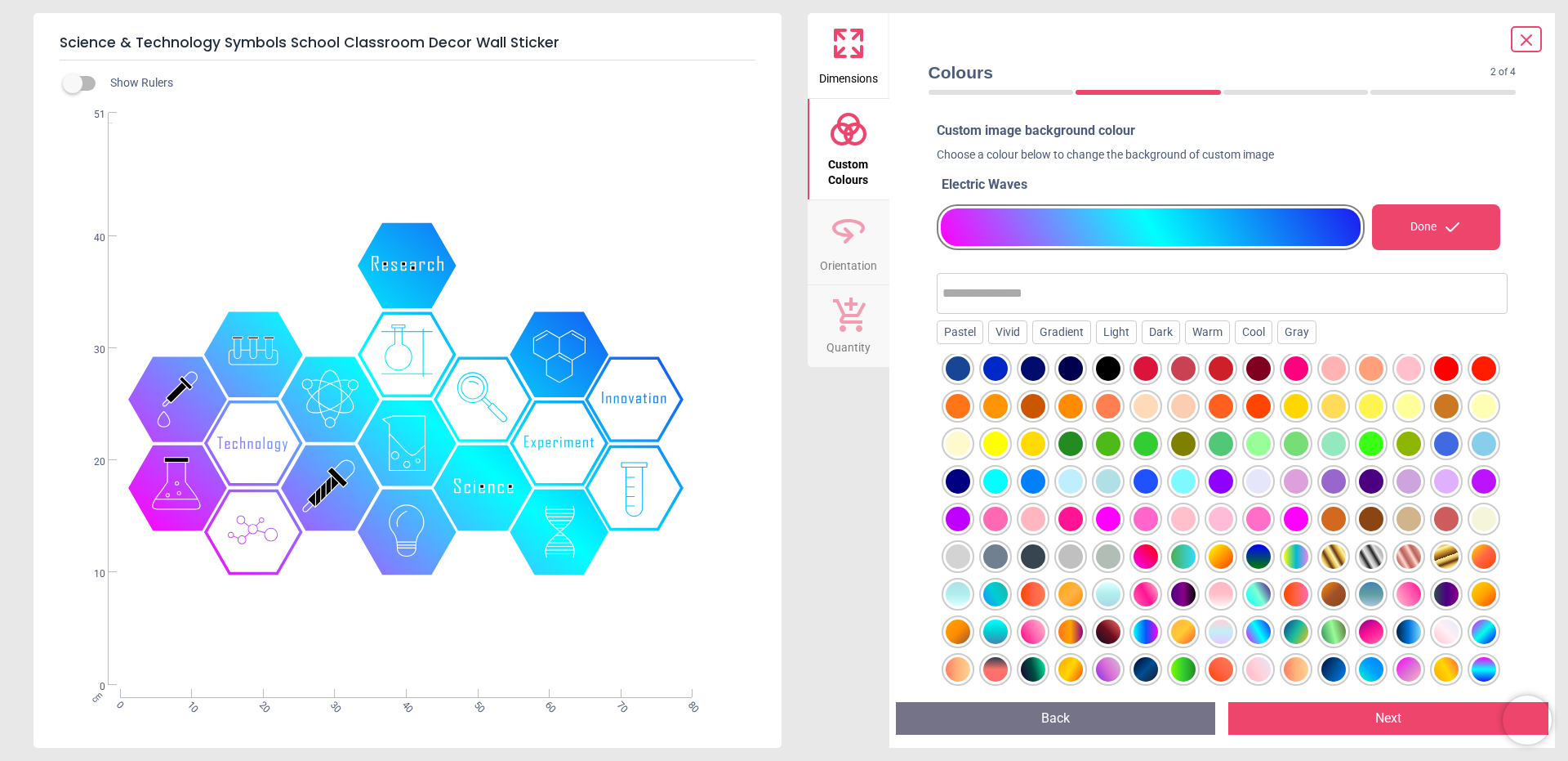
click at [1134, 644] on div at bounding box center [1146, 631] width 24 height 24
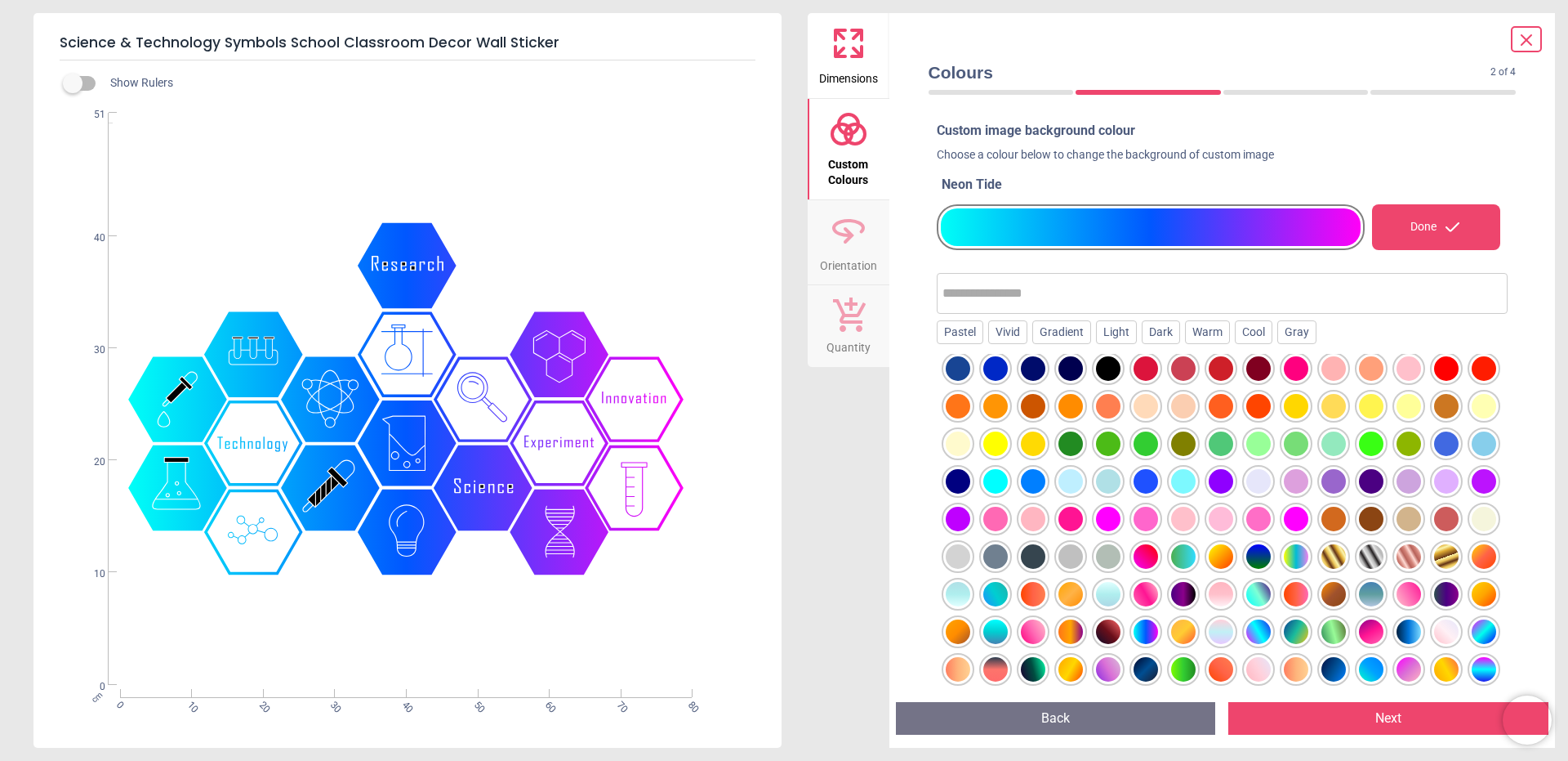
click at [1083, 638] on div at bounding box center [1071, 631] width 24 height 24
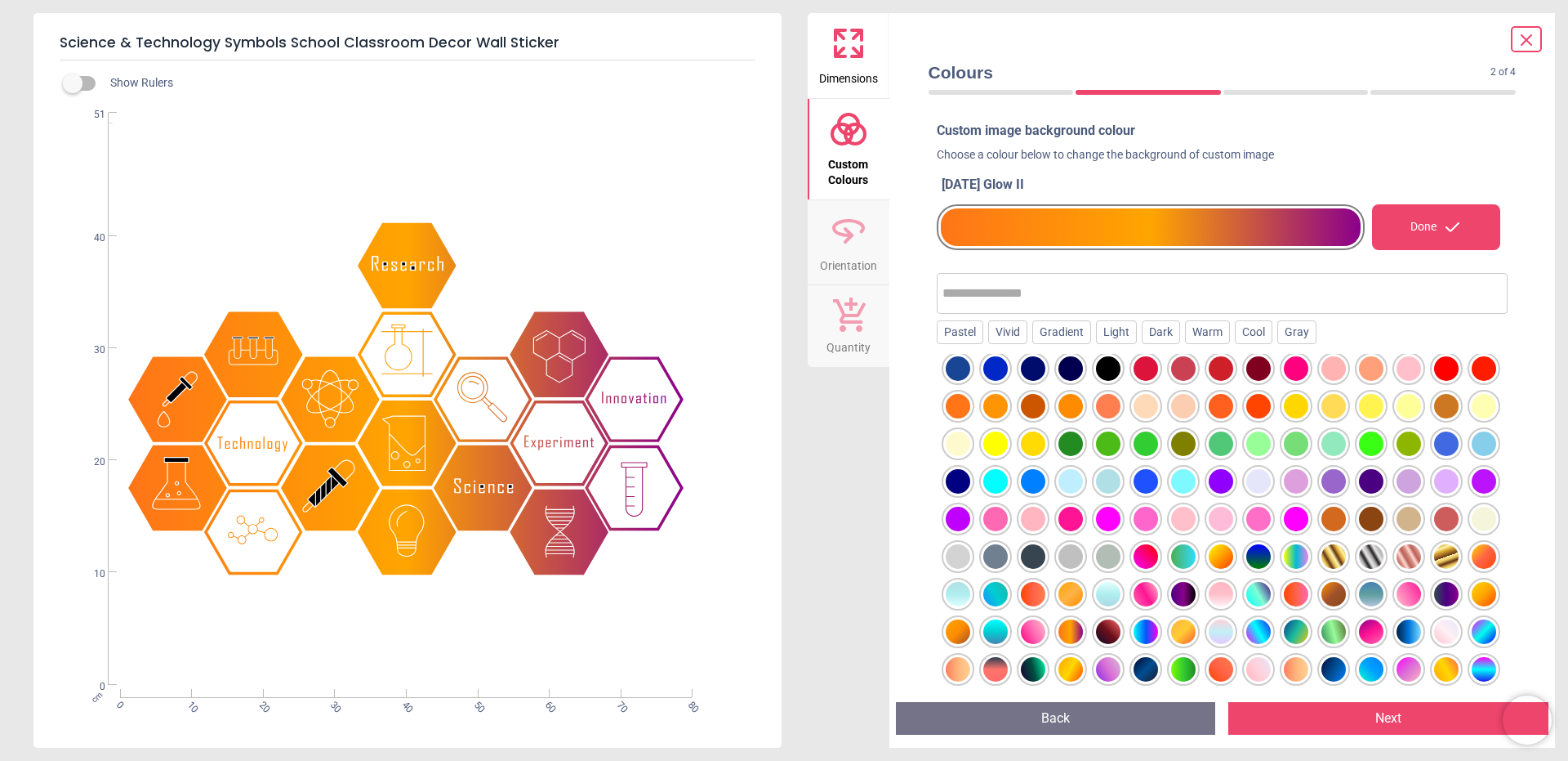
click at [1120, 632] on div at bounding box center [1108, 631] width 24 height 24
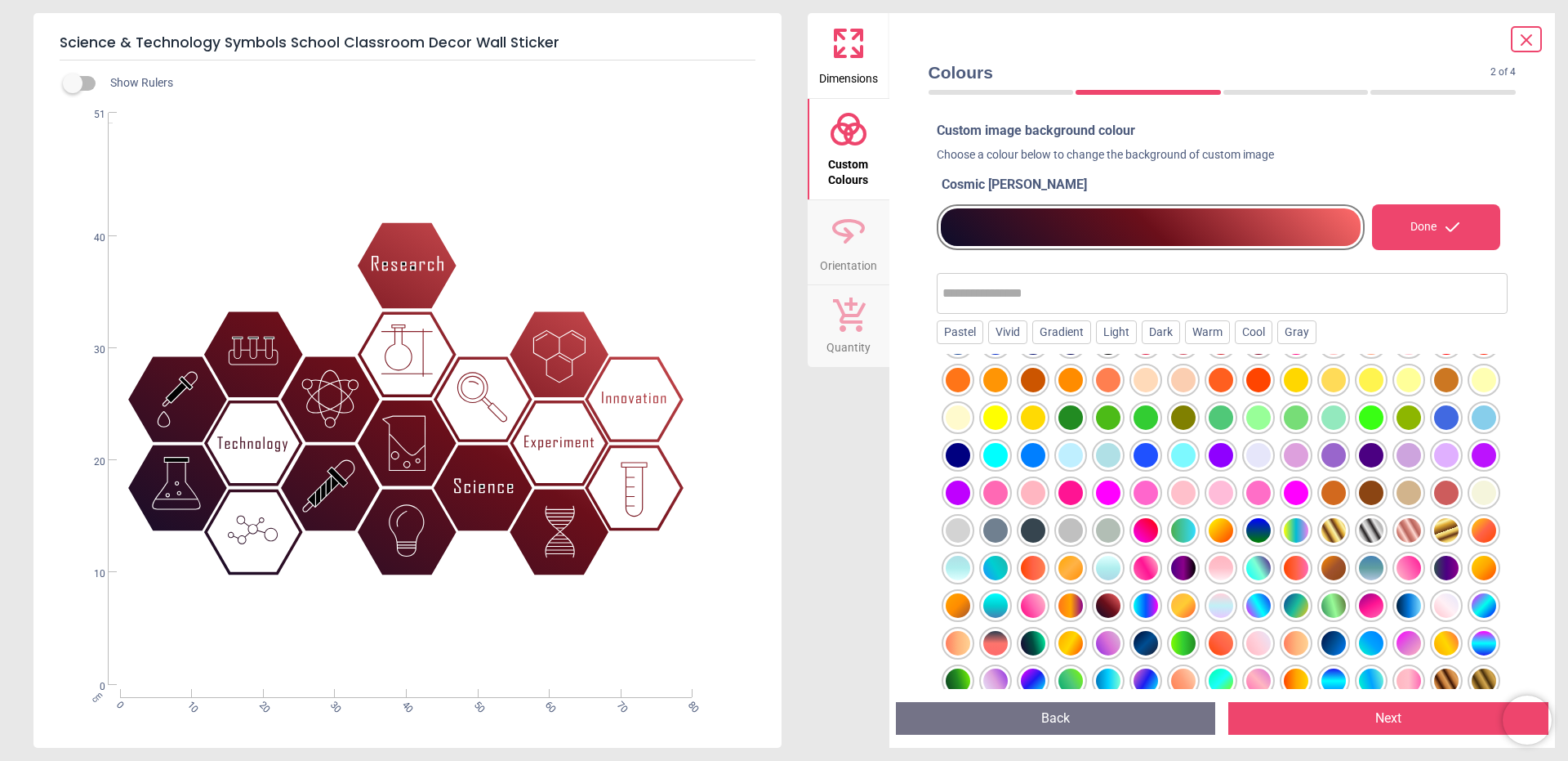
scroll to position [0, 0]
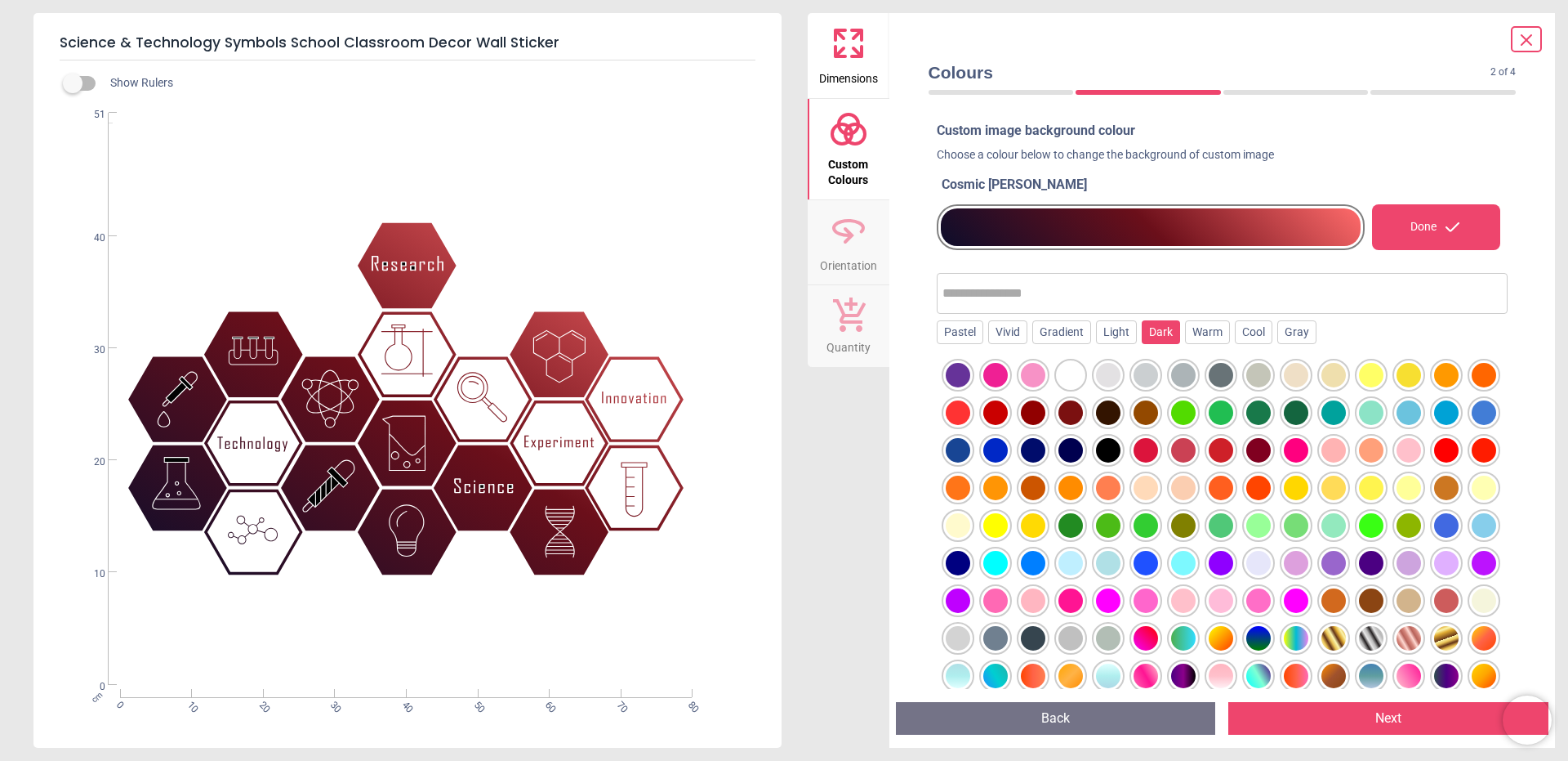
click at [1148, 330] on div "Dark" at bounding box center [1160, 332] width 38 height 24
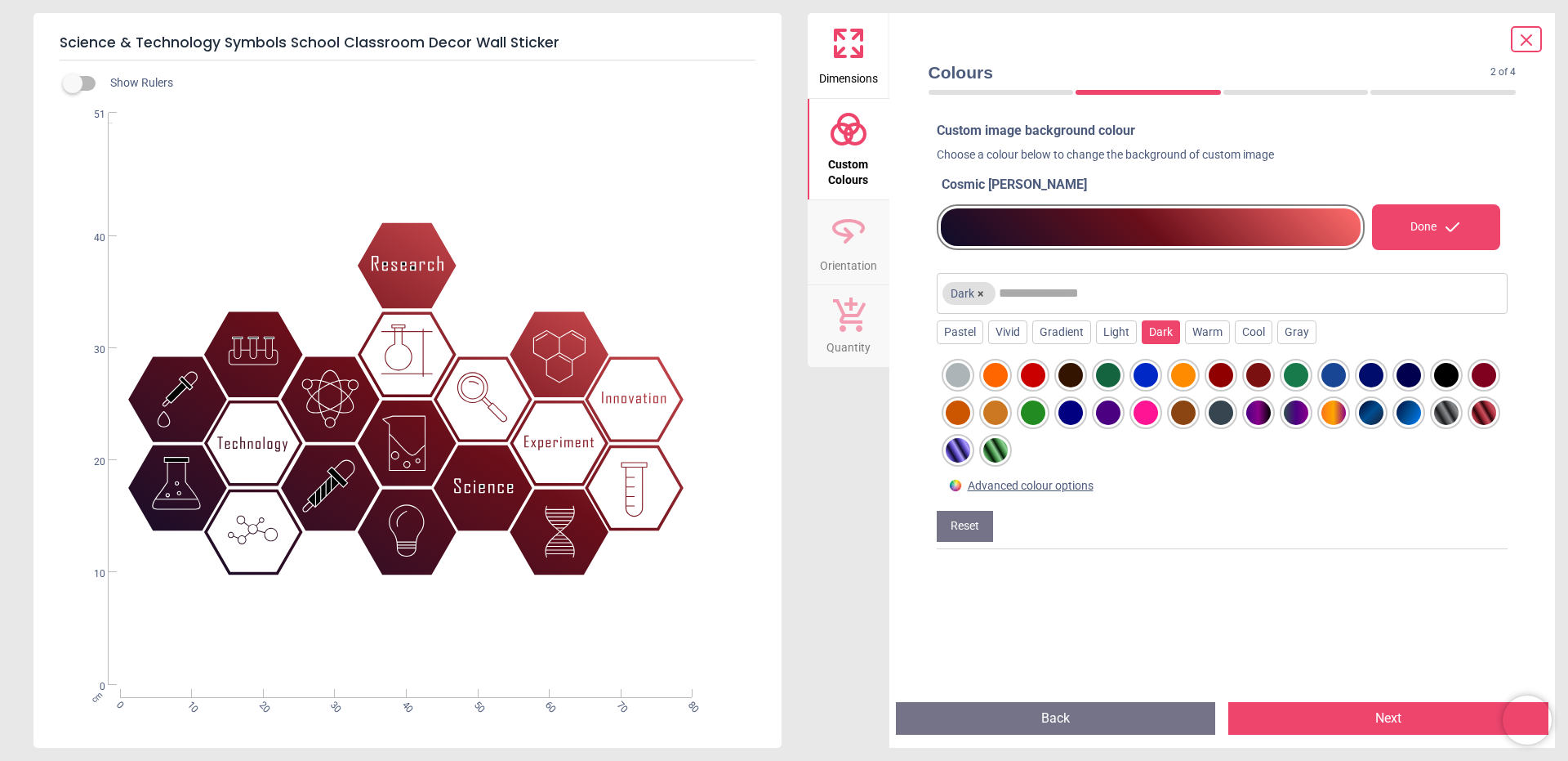
click at [1008, 457] on div at bounding box center [996, 449] width 24 height 24
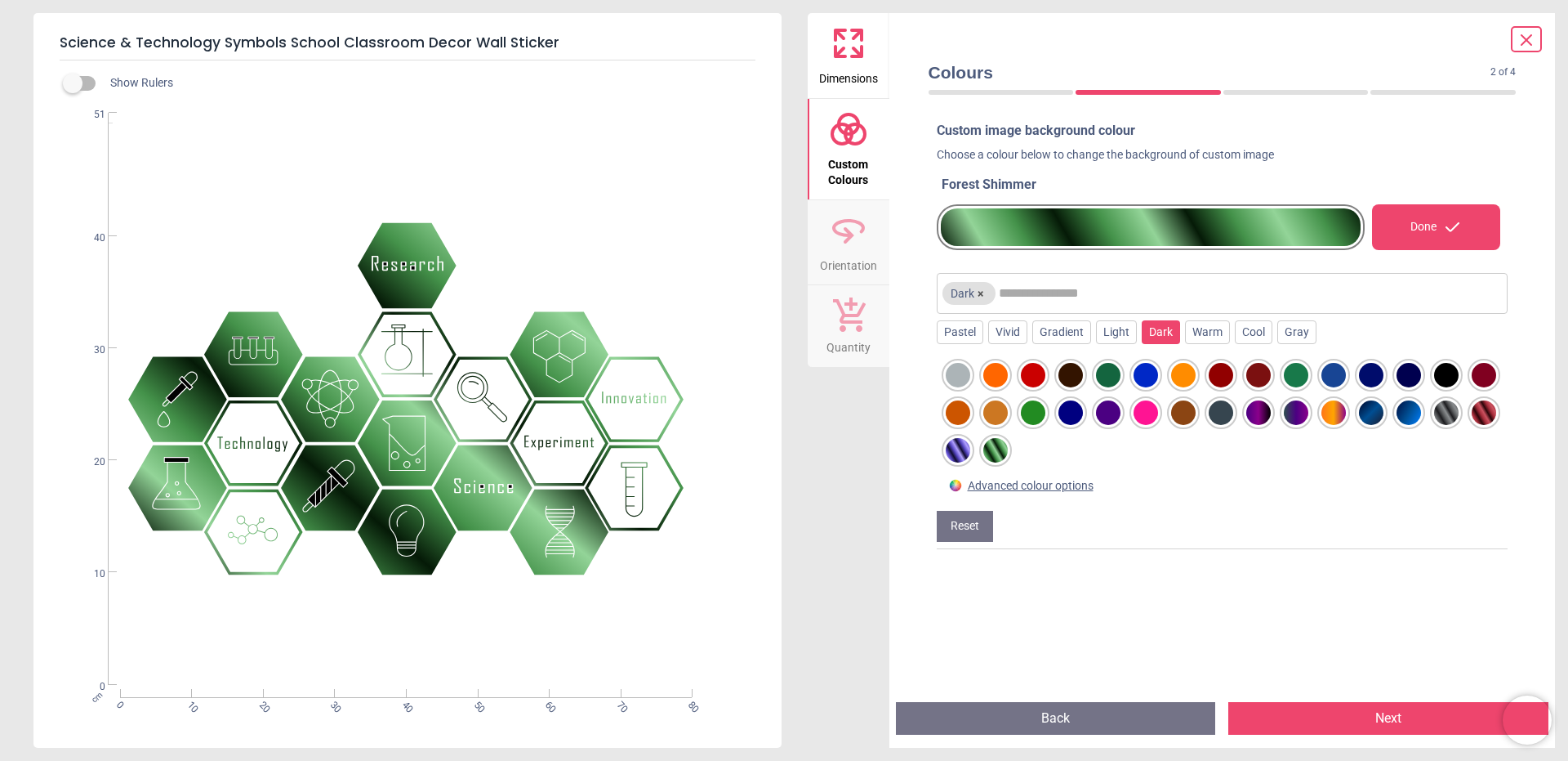
click at [970, 458] on div at bounding box center [958, 449] width 24 height 24
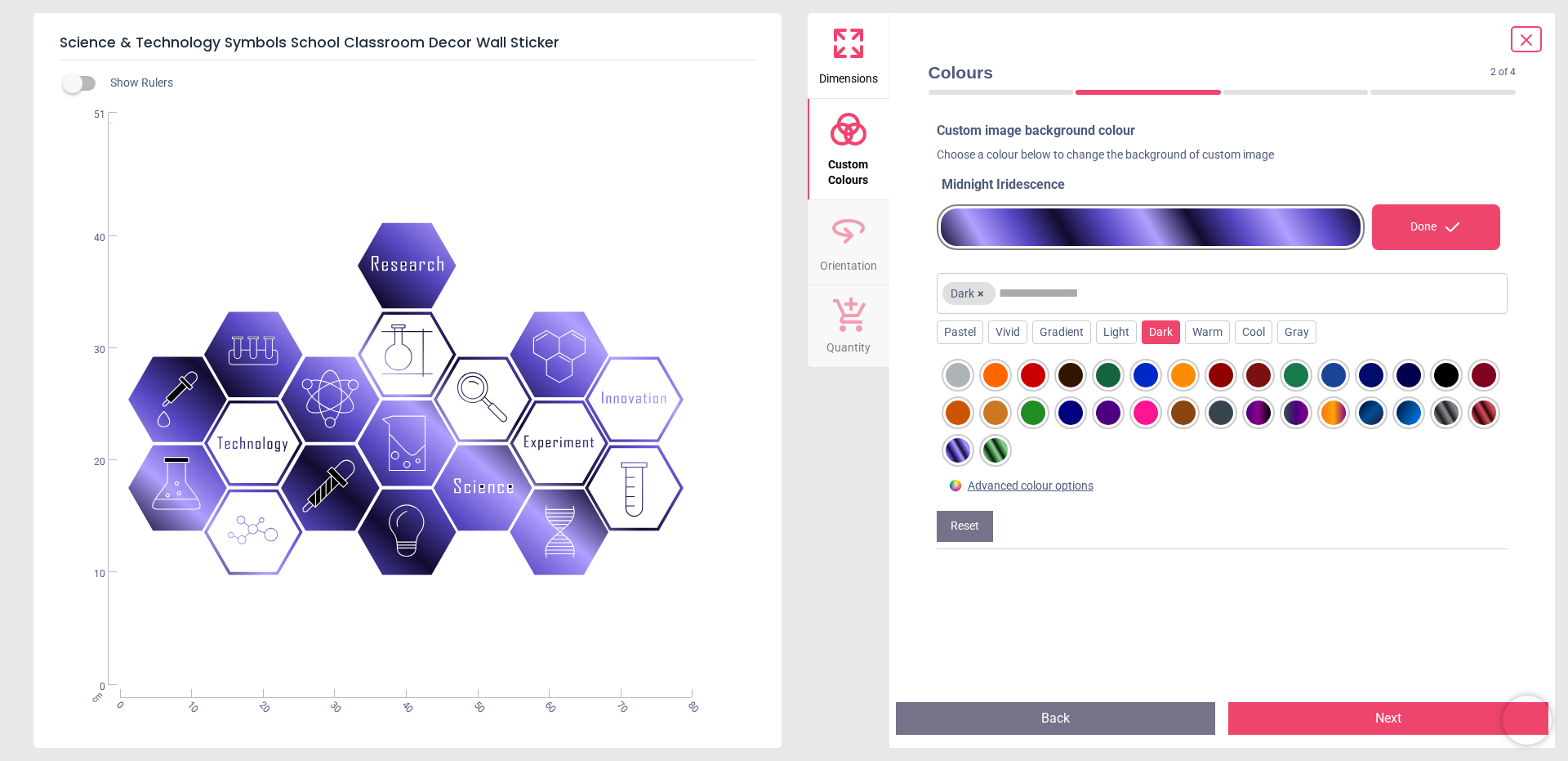
click at [1472, 425] on div at bounding box center [1484, 412] width 24 height 24
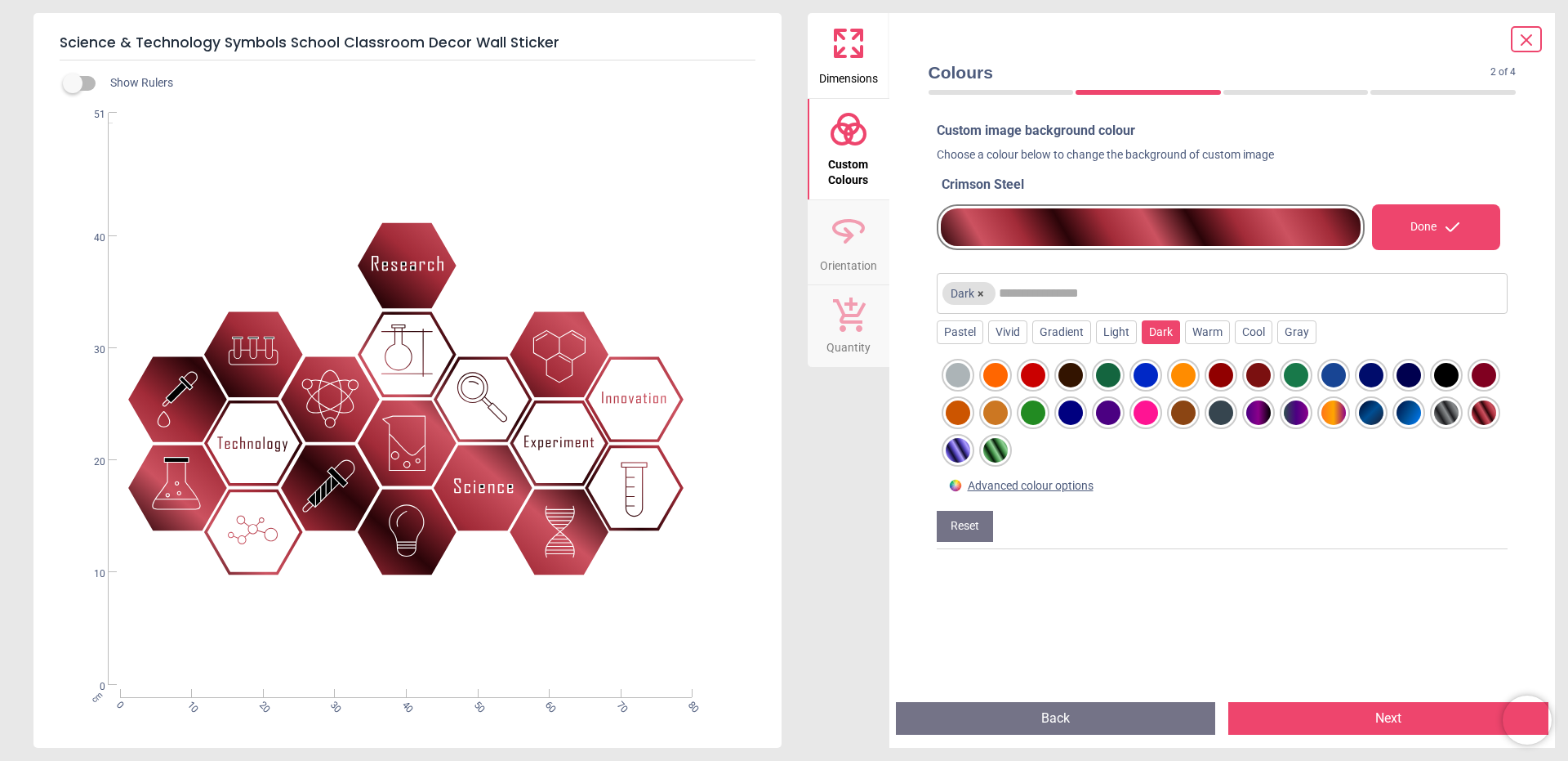
click at [1271, 420] on div at bounding box center [1258, 412] width 24 height 24
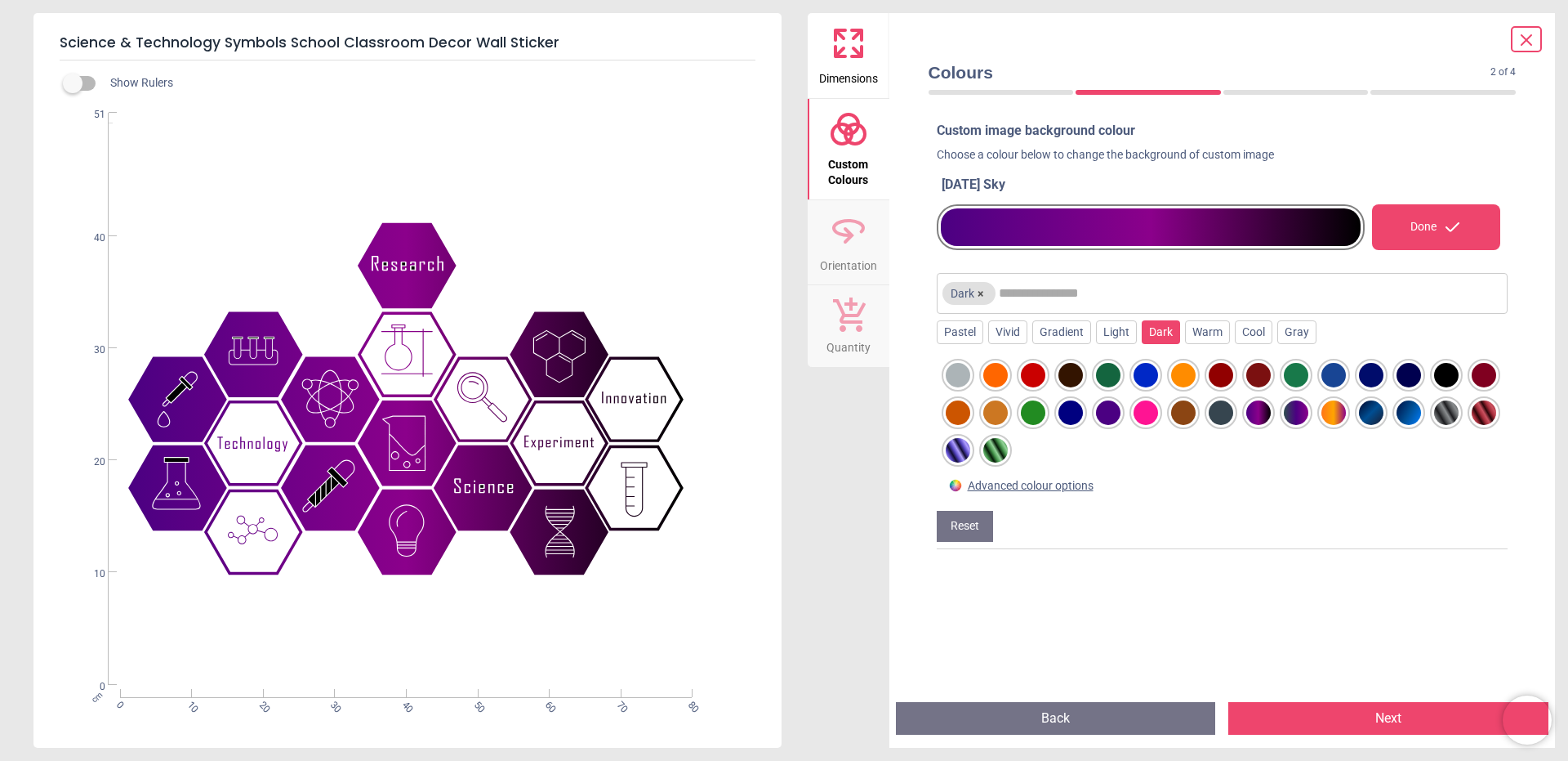
click at [1158, 416] on div at bounding box center [1146, 412] width 24 height 24
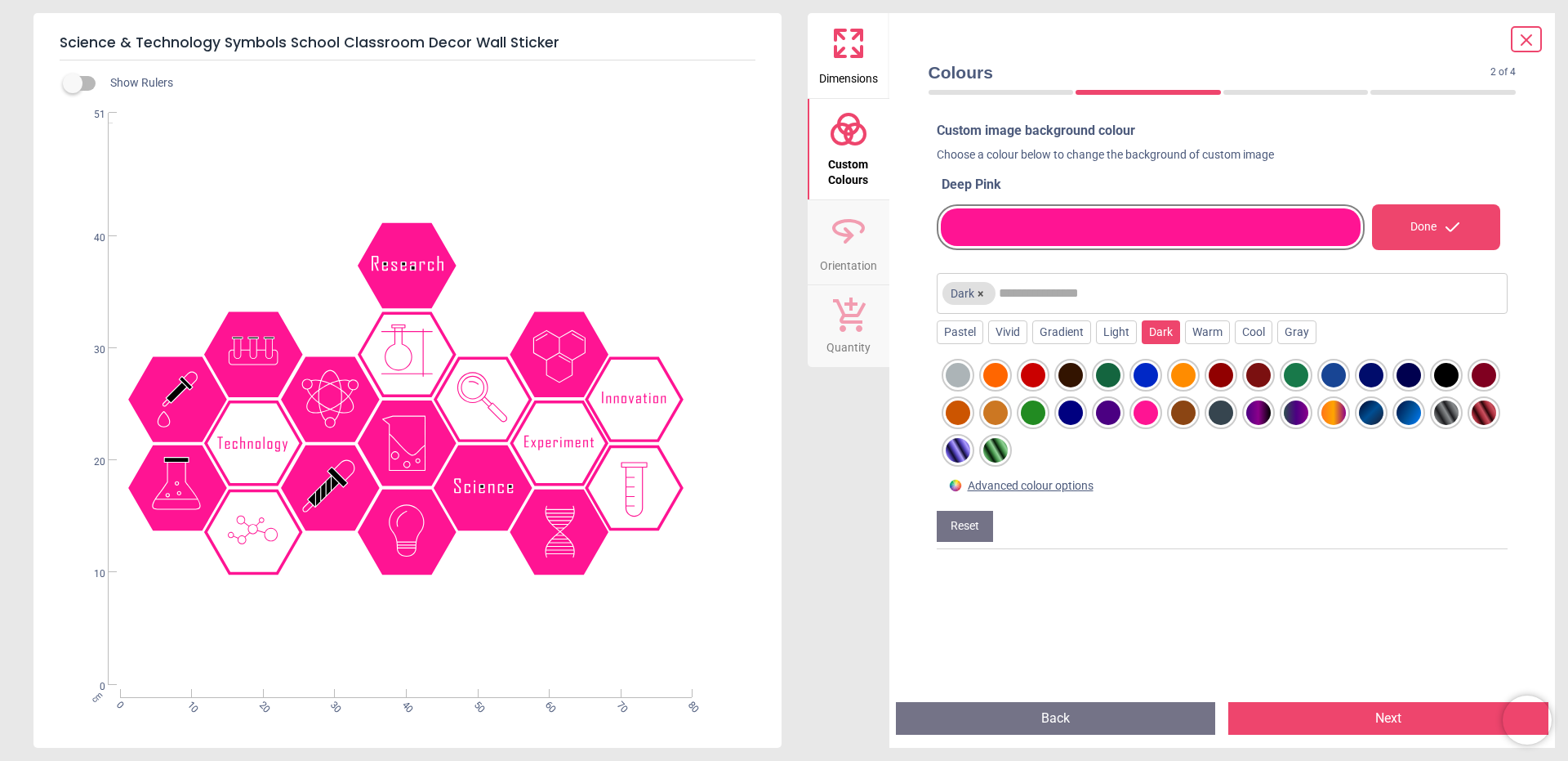
click at [1120, 416] on div at bounding box center [1108, 412] width 24 height 24
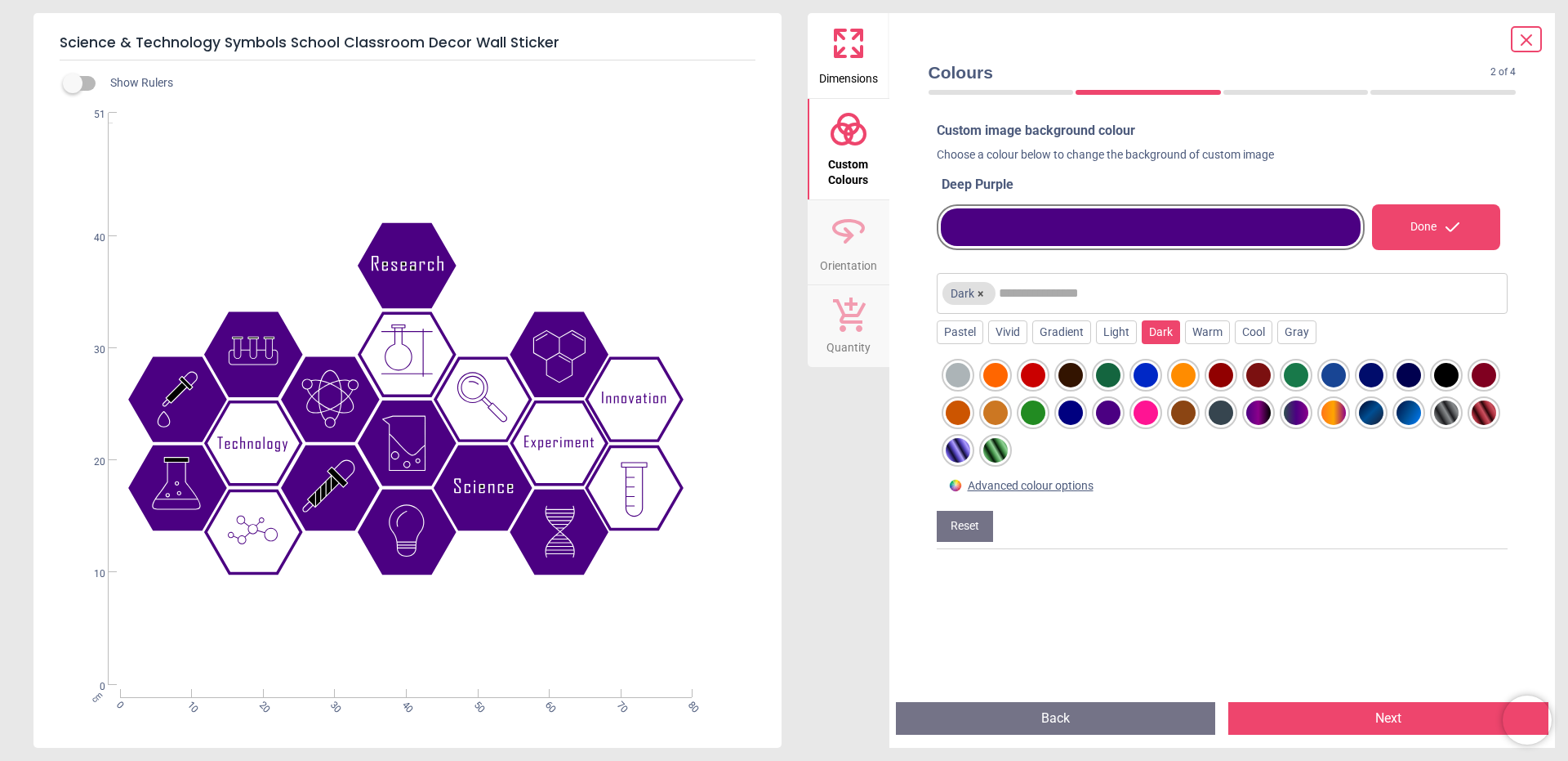
click at [1076, 377] on div at bounding box center [1071, 374] width 24 height 24
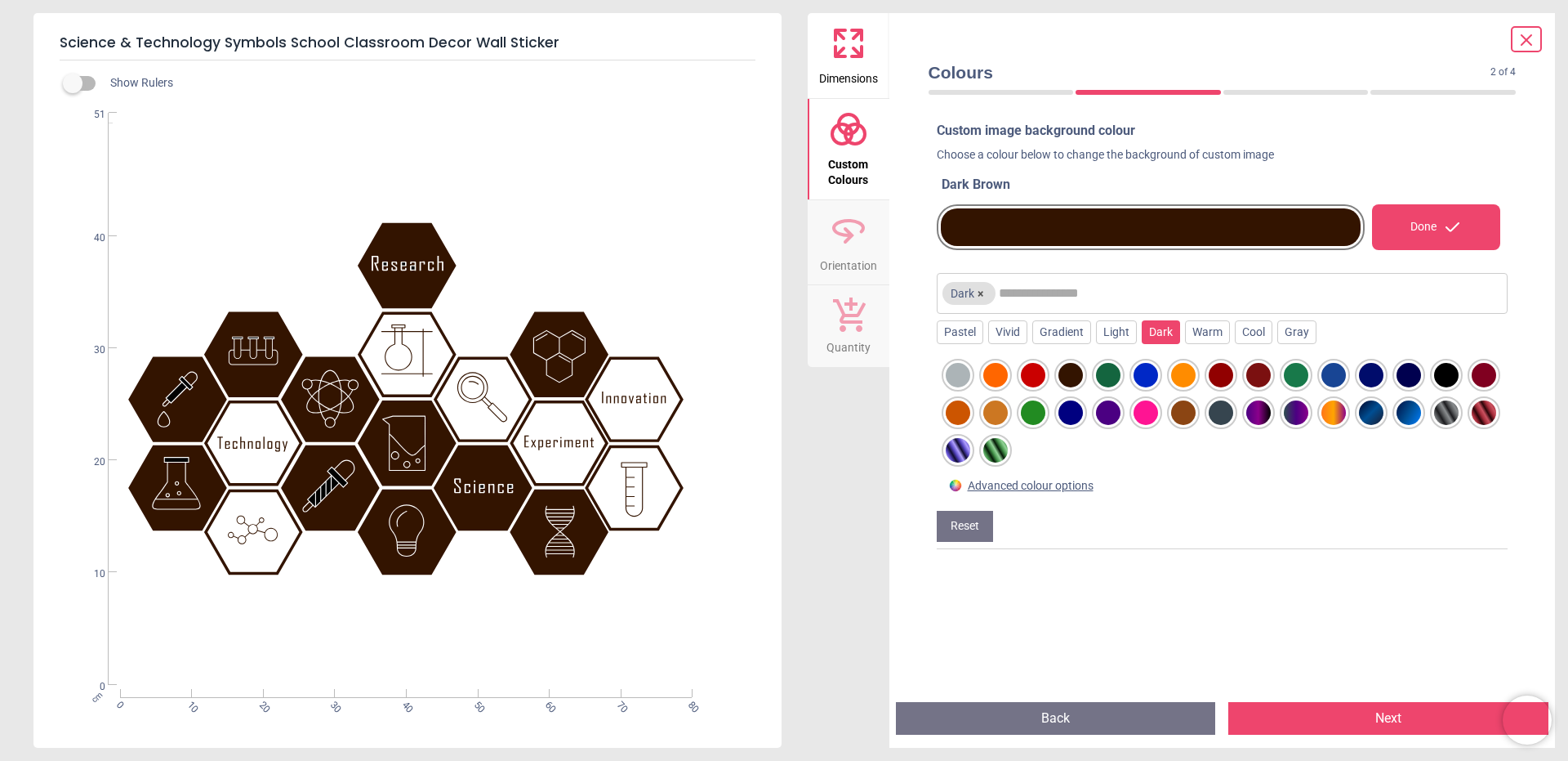
click at [1472, 387] on div at bounding box center [1484, 374] width 24 height 24
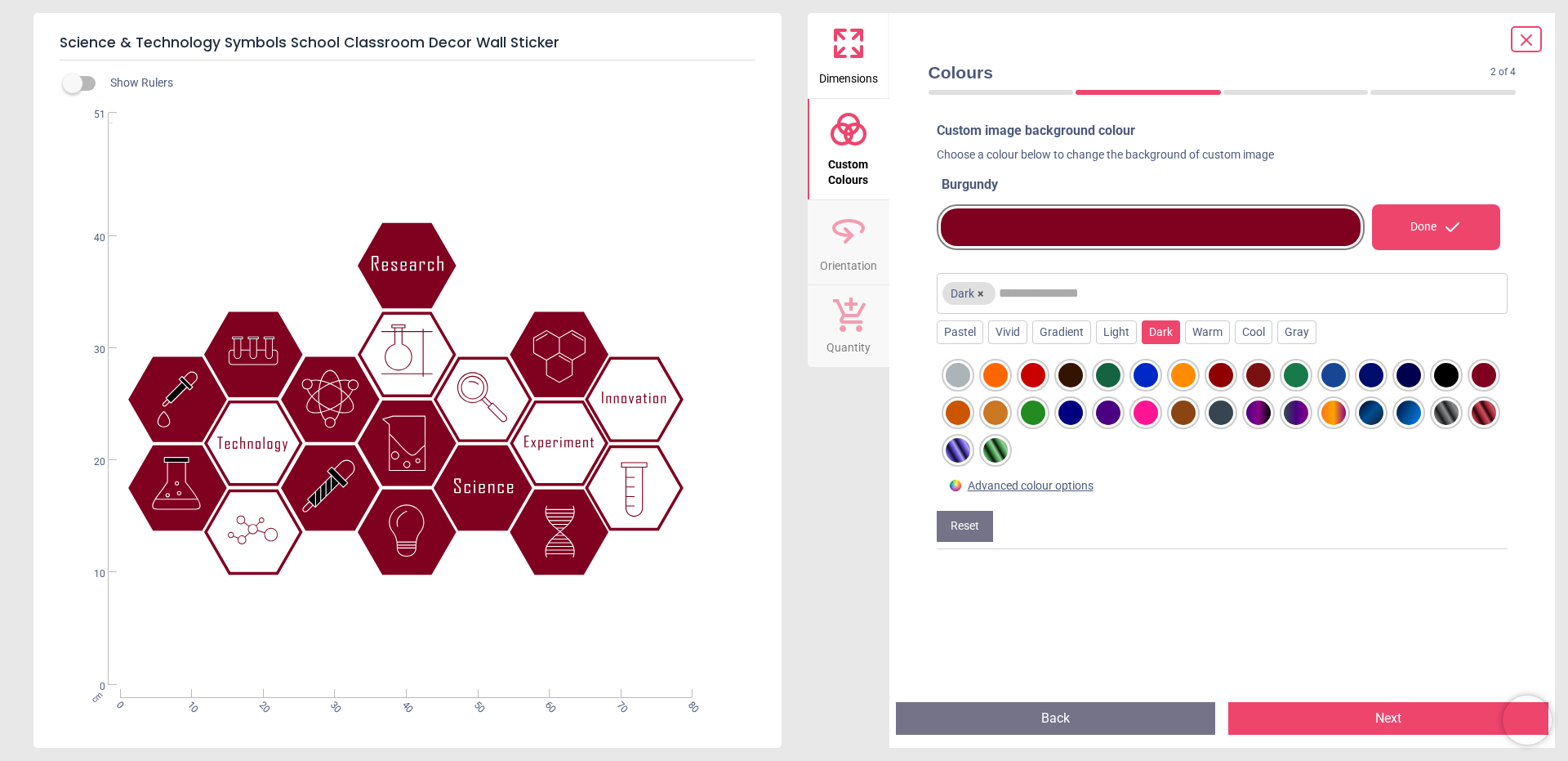
click at [1446, 378] on div at bounding box center [1446, 374] width 24 height 24
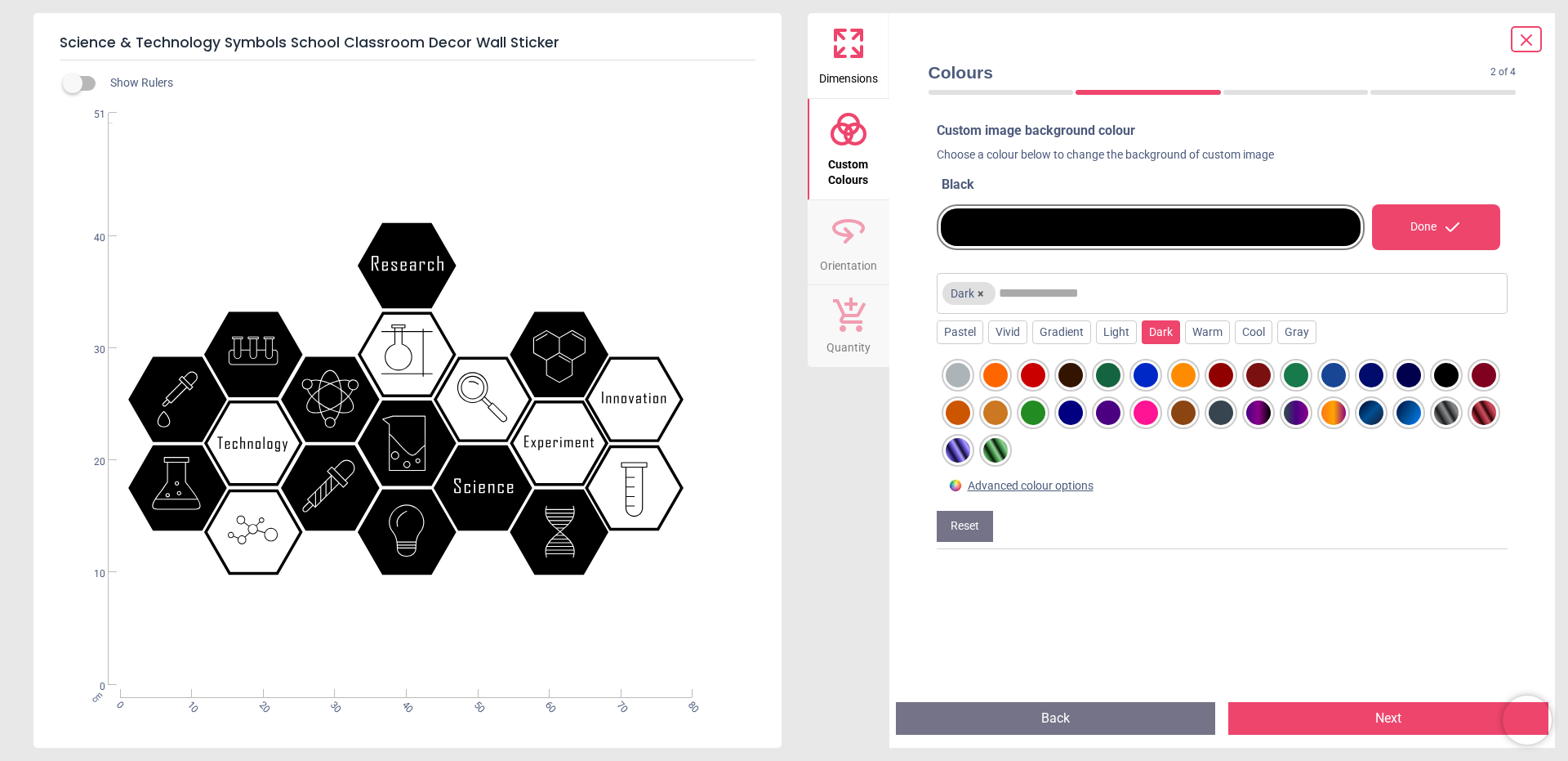
click at [1404, 371] on div at bounding box center [1408, 374] width 24 height 24
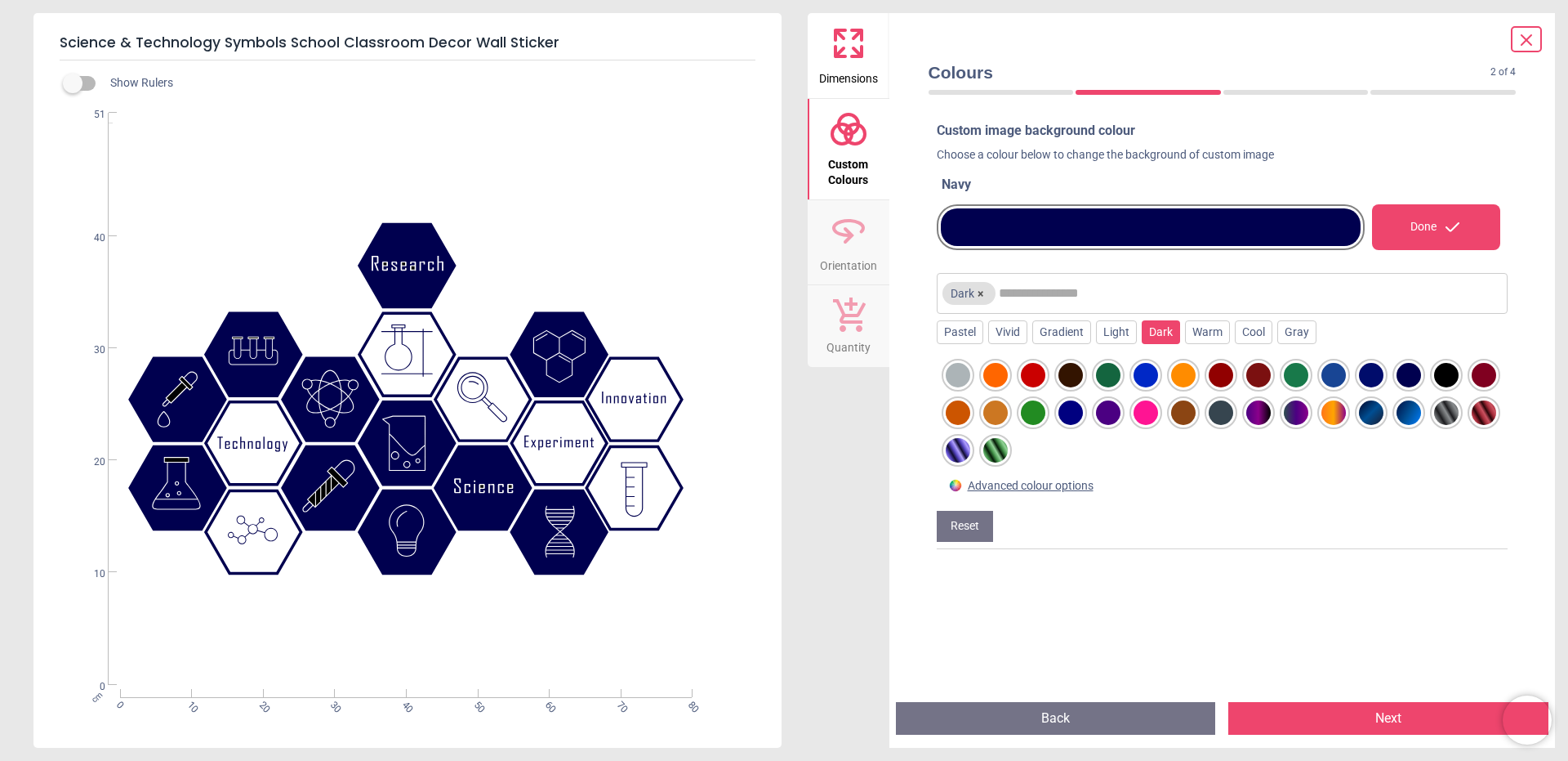
click at [1447, 372] on div at bounding box center [1446, 374] width 24 height 24
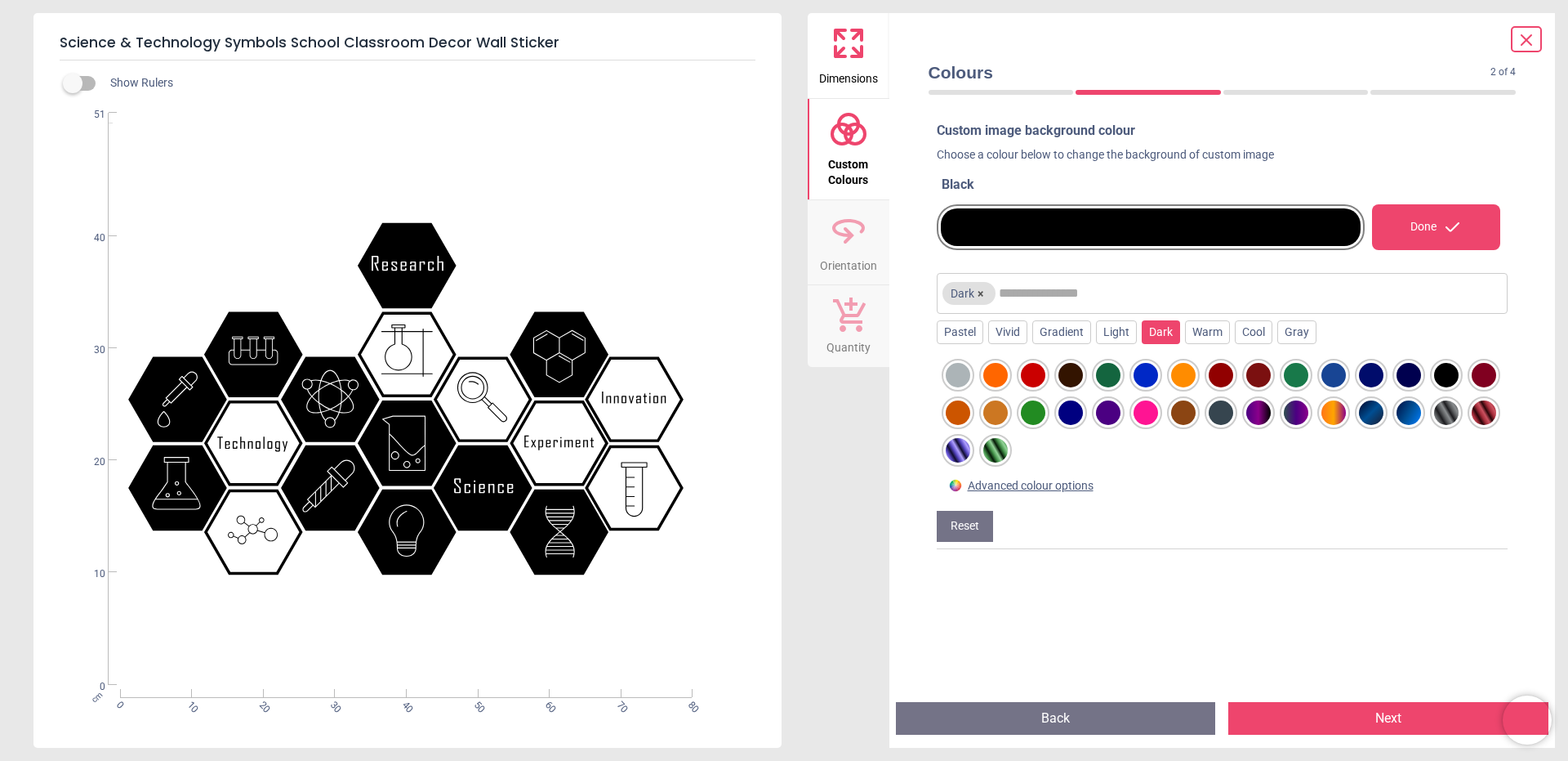
click at [1370, 378] on div at bounding box center [1371, 374] width 24 height 24
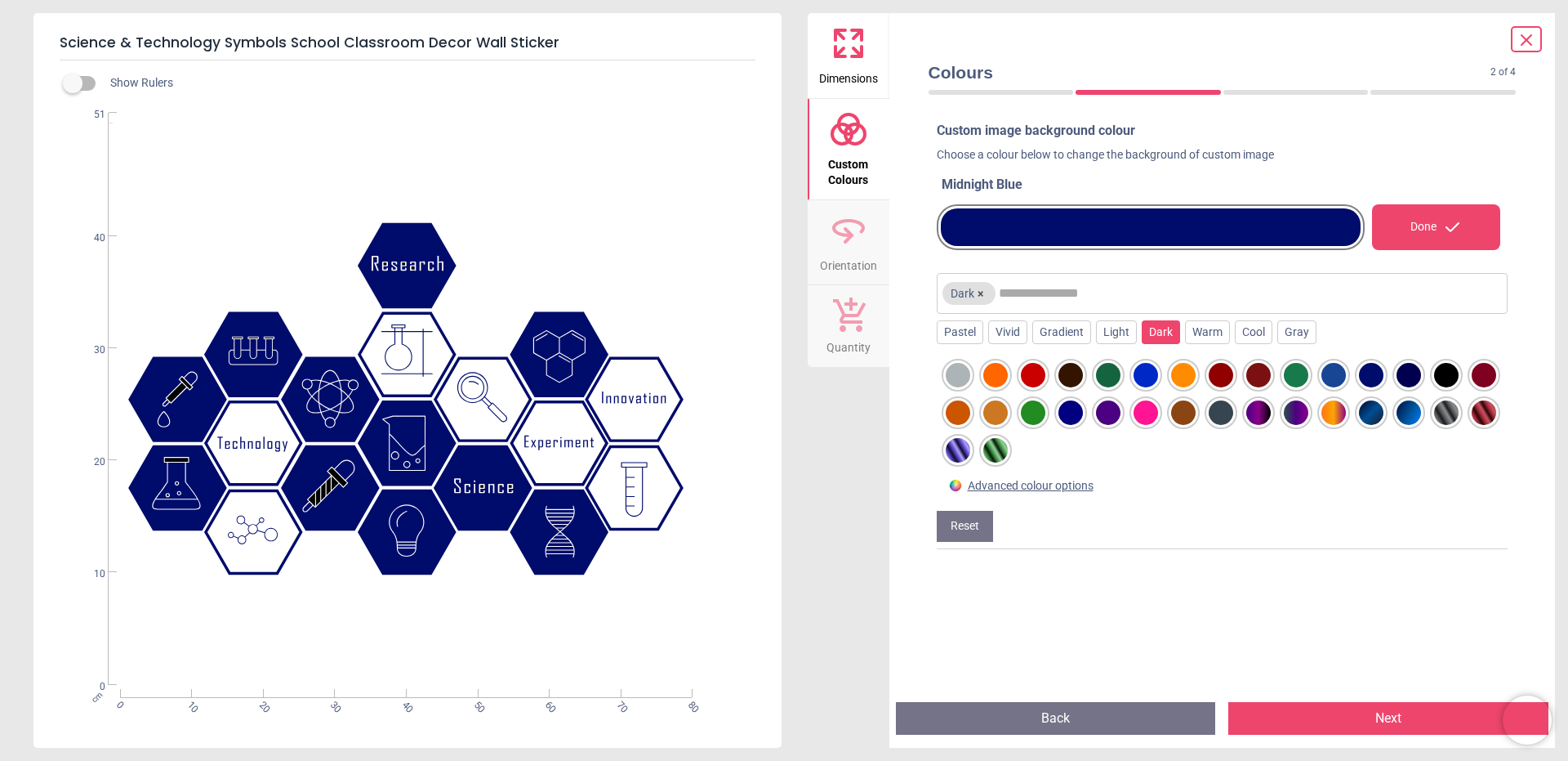
click at [1417, 377] on div at bounding box center [1408, 374] width 24 height 24
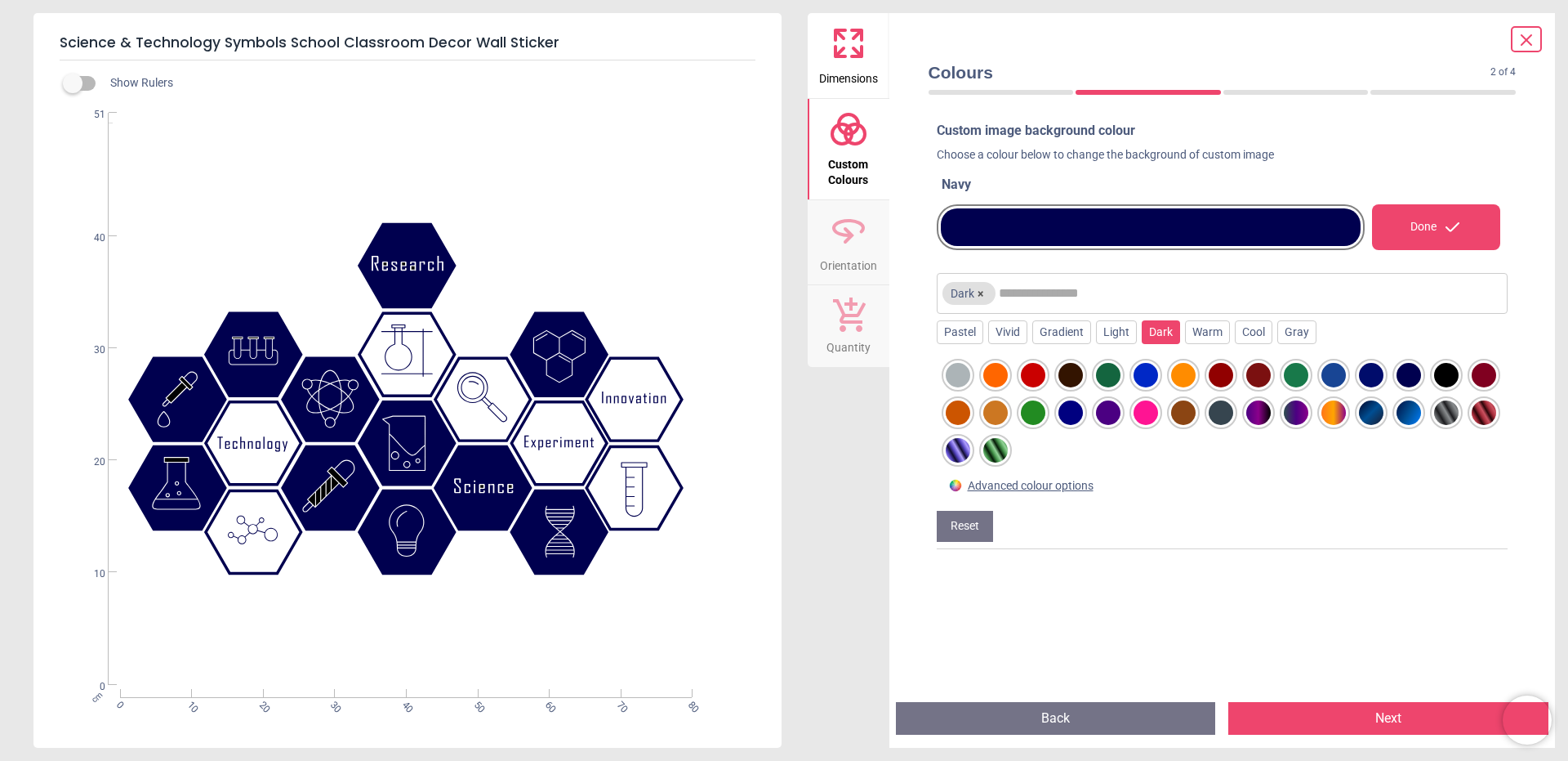
click at [1373, 373] on div at bounding box center [1371, 374] width 24 height 24
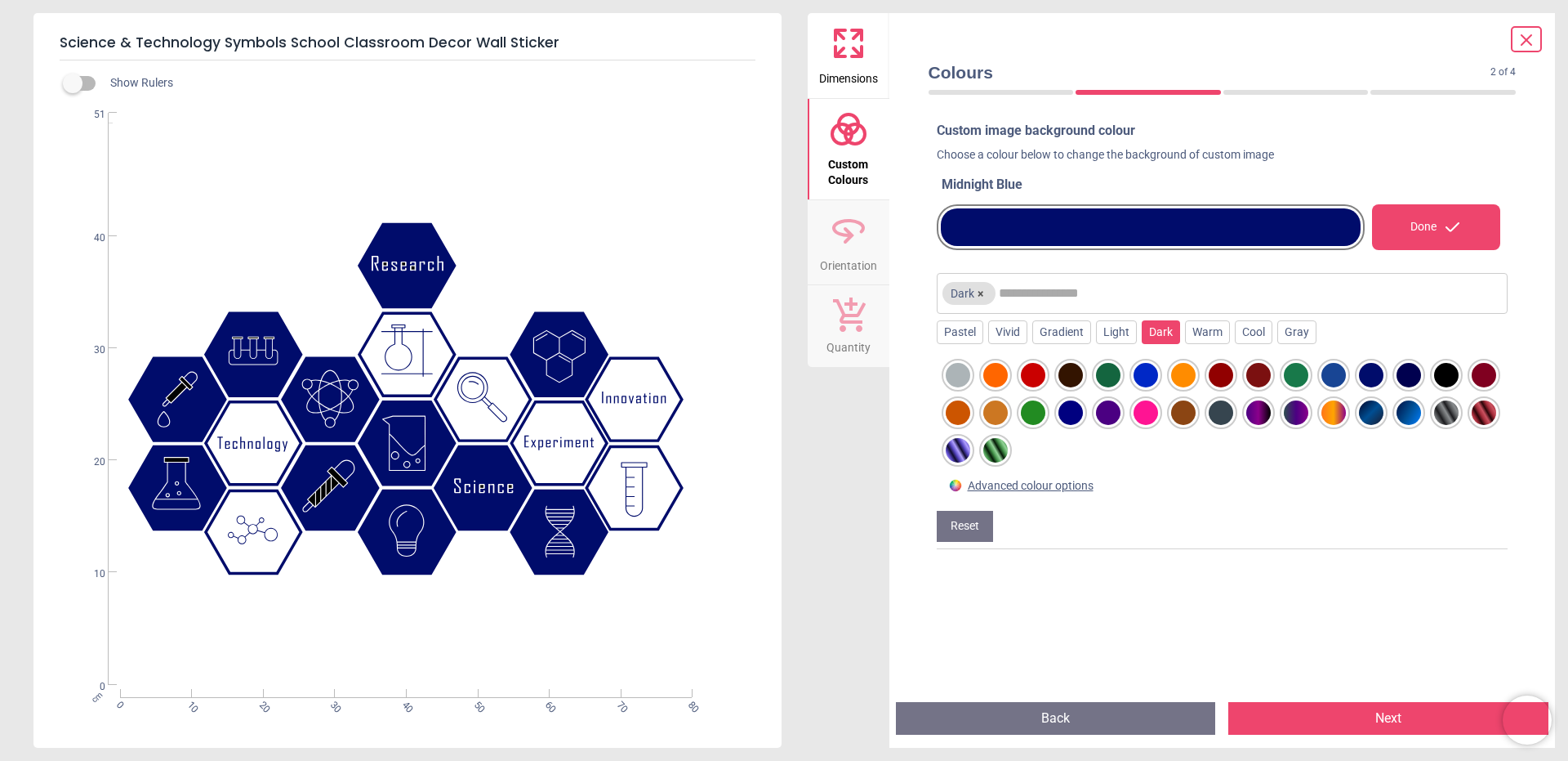
click at [1142, 378] on div at bounding box center [1146, 374] width 24 height 24
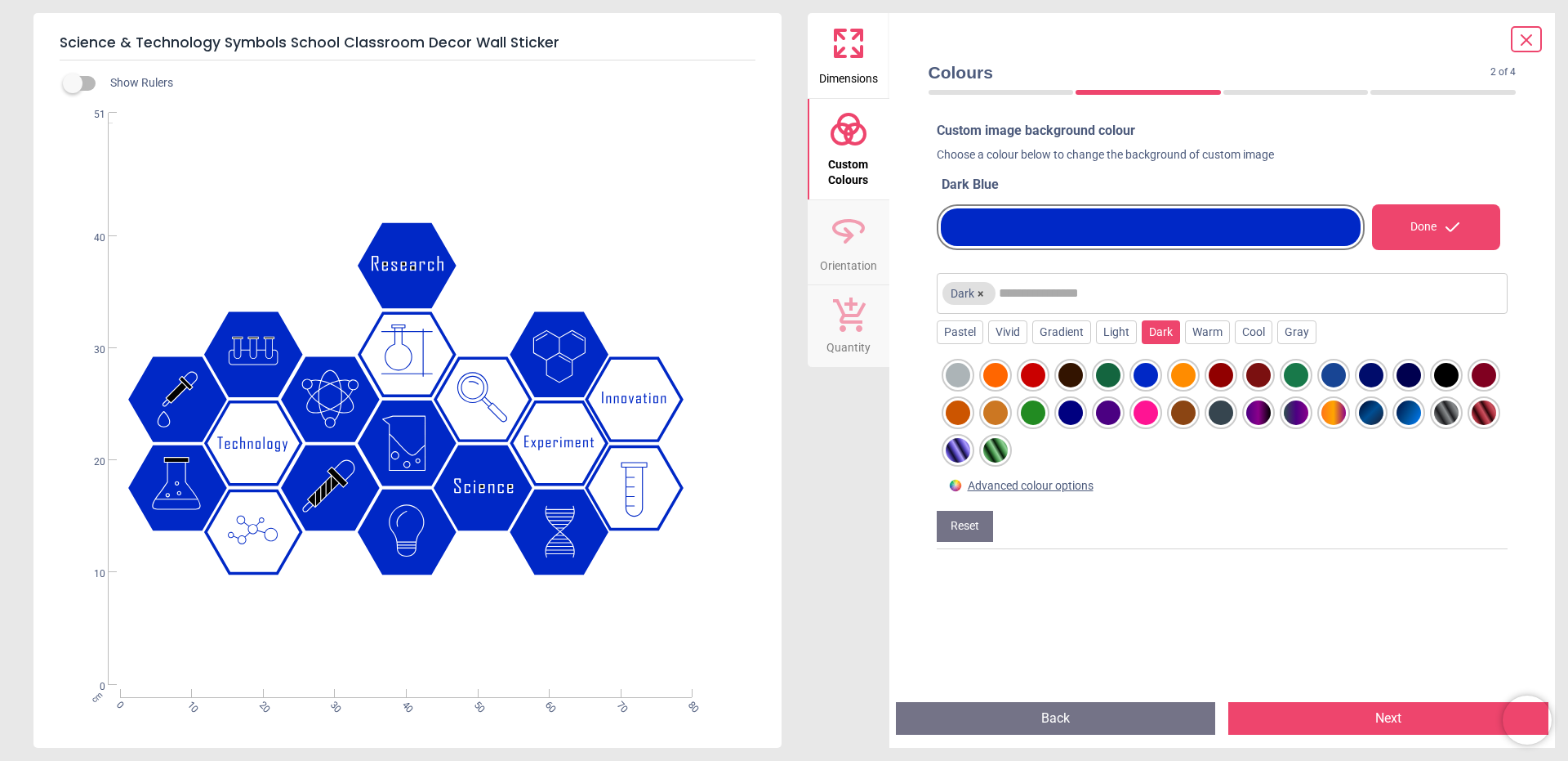
click at [1106, 378] on div at bounding box center [1108, 374] width 24 height 24
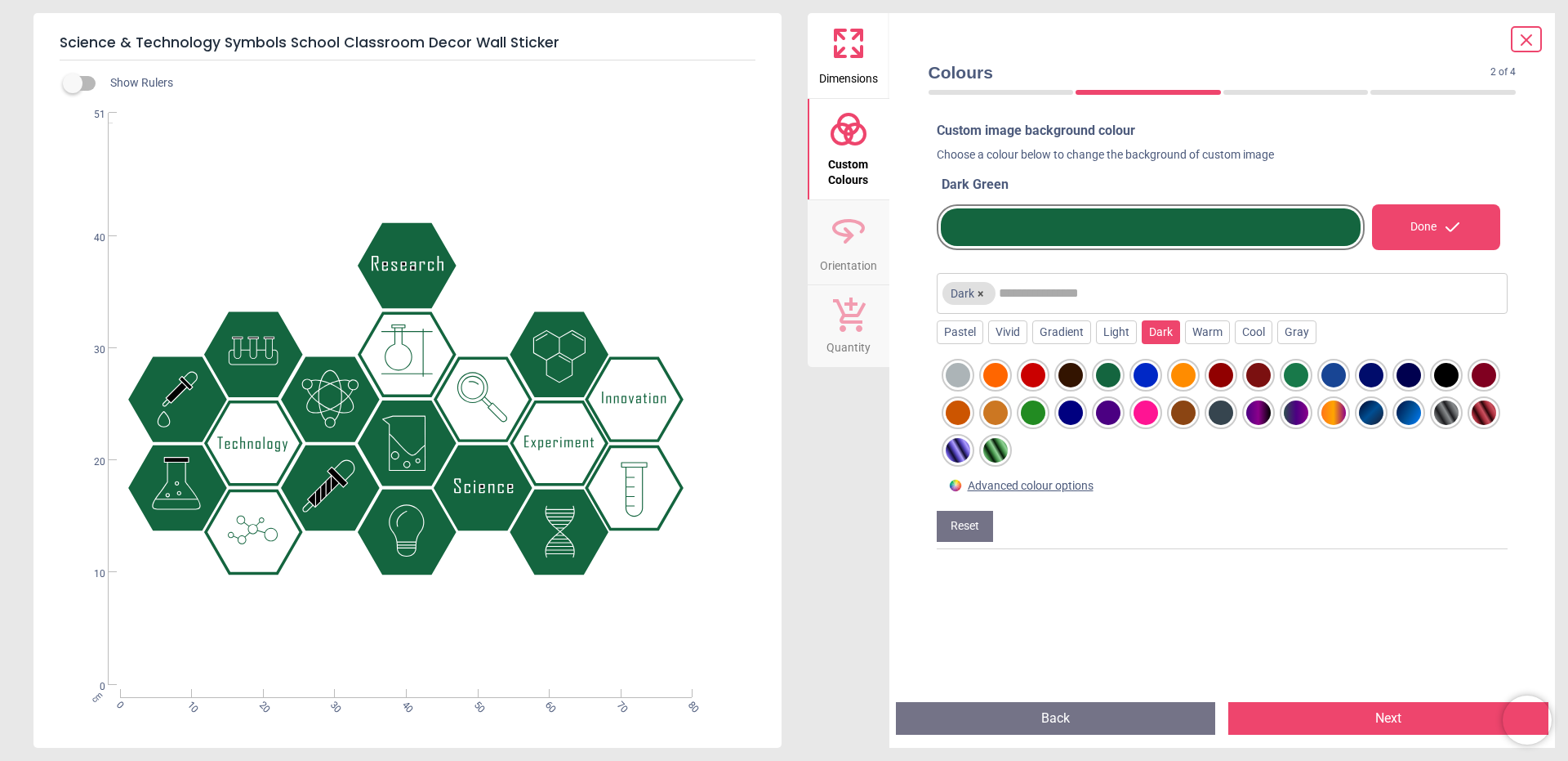
click at [1071, 374] on div at bounding box center [1071, 374] width 24 height 24
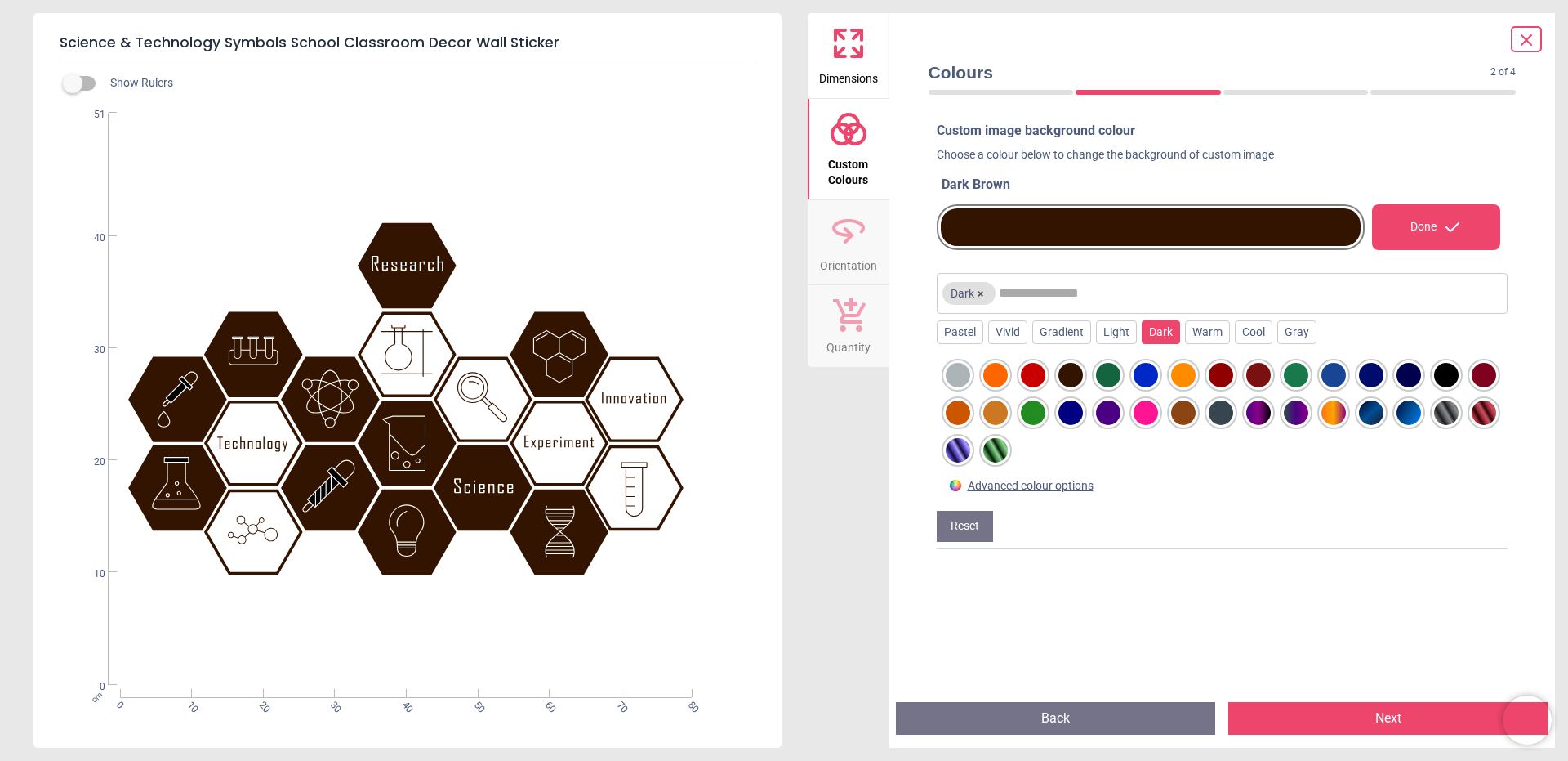
click at [1041, 372] on div at bounding box center [1033, 374] width 24 height 24
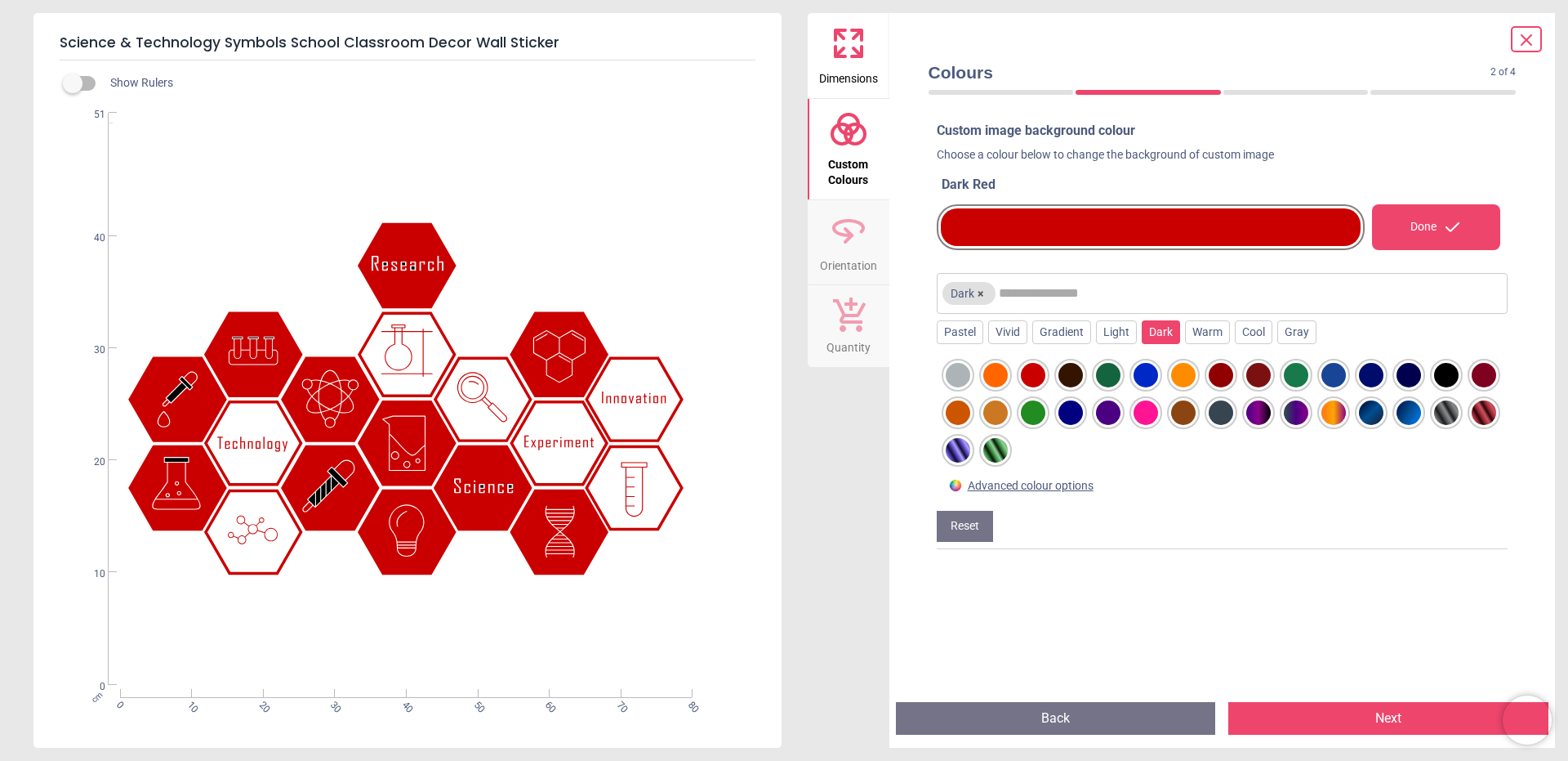
click at [1459, 371] on div at bounding box center [1446, 374] width 24 height 24
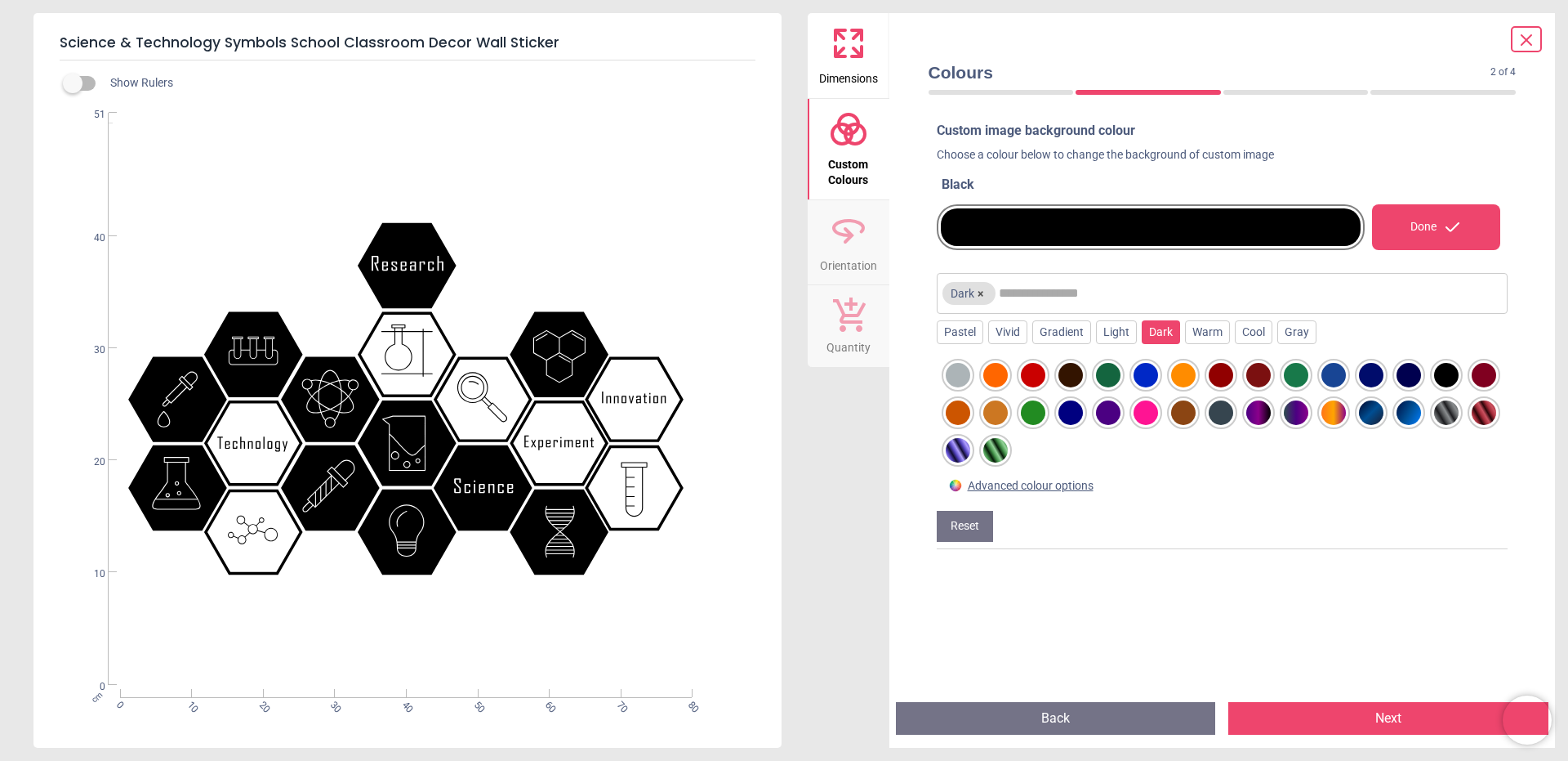
click at [1461, 236] on div "Done" at bounding box center [1436, 227] width 128 height 46
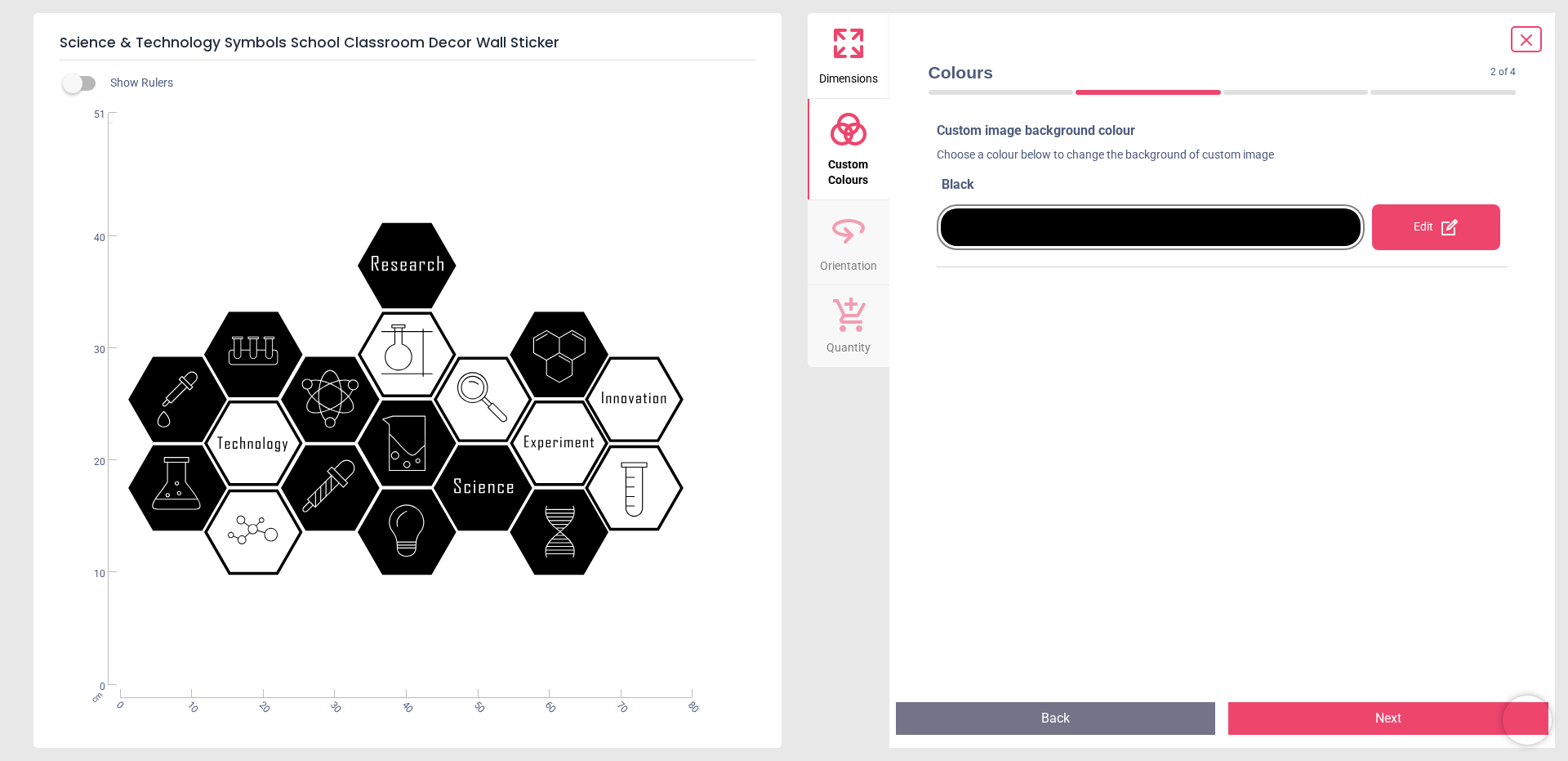
click at [1519, 44] on icon at bounding box center [1526, 40] width 19 height 19
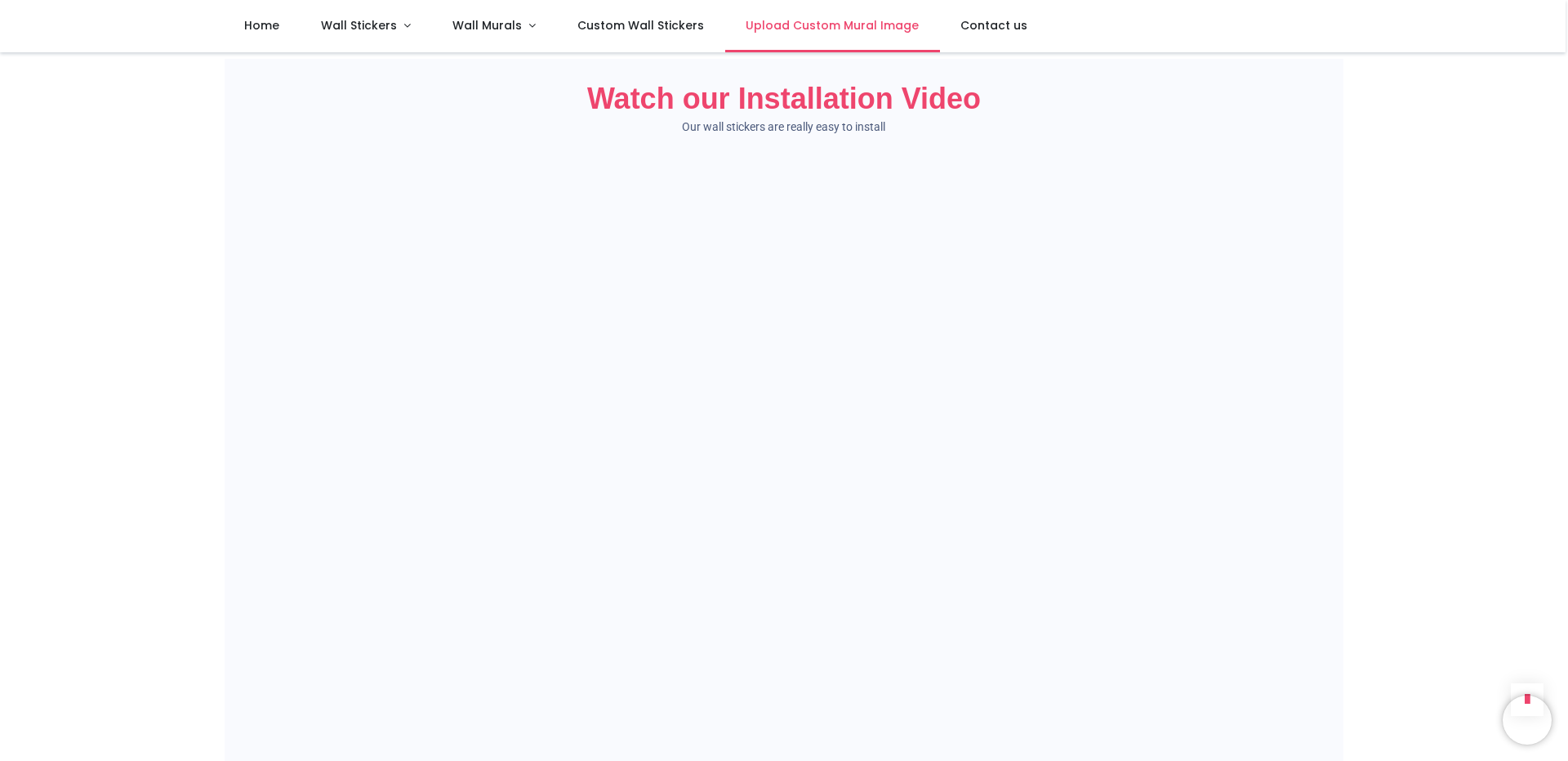
scroll to position [899, 0]
